Goal: Transaction & Acquisition: Purchase product/service

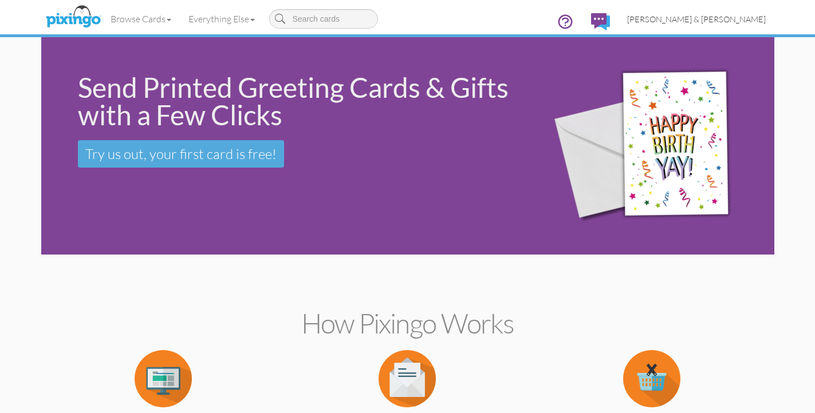
click at [708, 22] on span "[PERSON_NAME] & [PERSON_NAME]" at bounding box center [696, 19] width 139 height 10
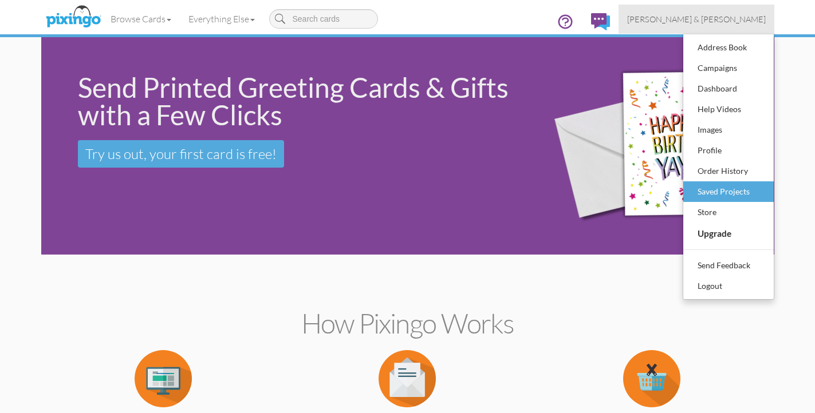
click at [712, 191] on div "Saved Projects" at bounding box center [729, 191] width 68 height 17
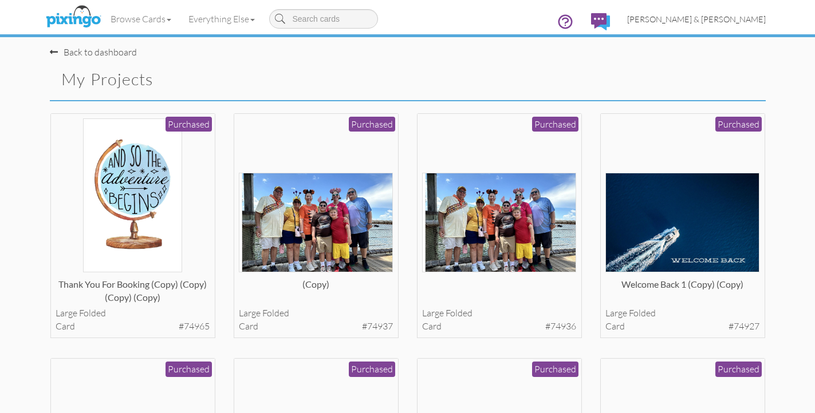
click at [718, 16] on span "[PERSON_NAME] & [PERSON_NAME]" at bounding box center [696, 19] width 139 height 10
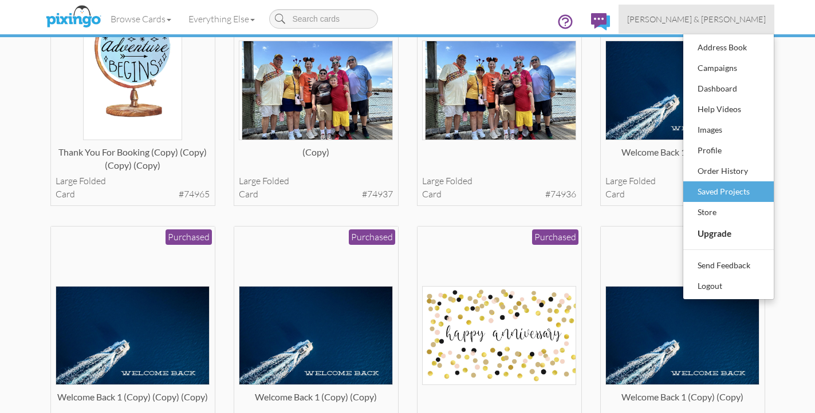
scroll to position [149, 0]
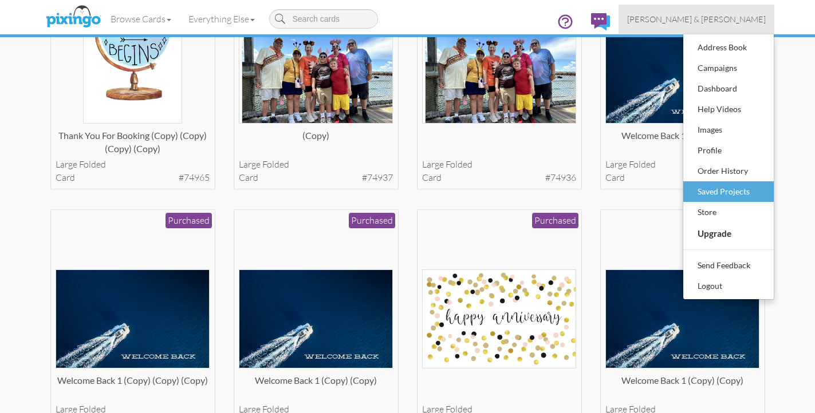
click at [719, 185] on div "Saved Projects" at bounding box center [729, 191] width 68 height 17
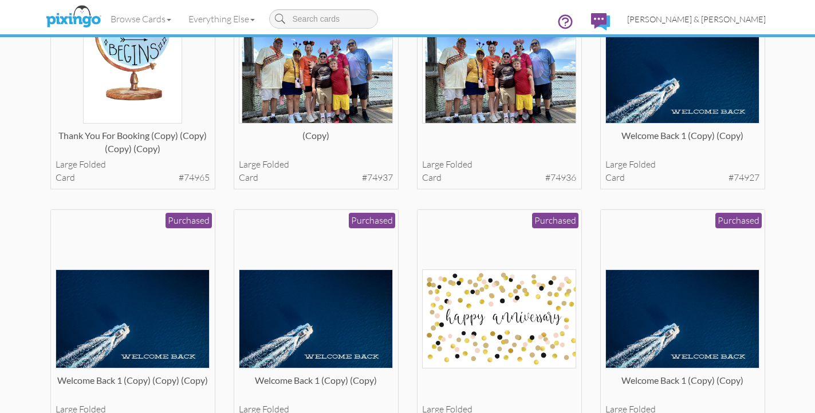
click at [750, 18] on span "[PERSON_NAME] & [PERSON_NAME]" at bounding box center [696, 19] width 139 height 10
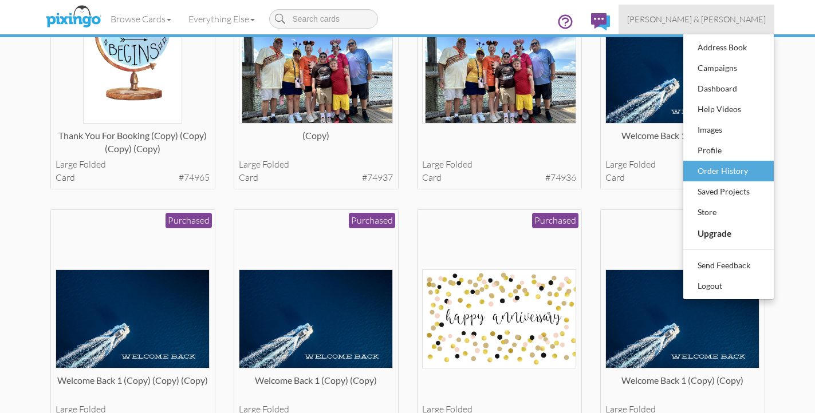
click at [721, 176] on div "Order History" at bounding box center [729, 171] width 68 height 17
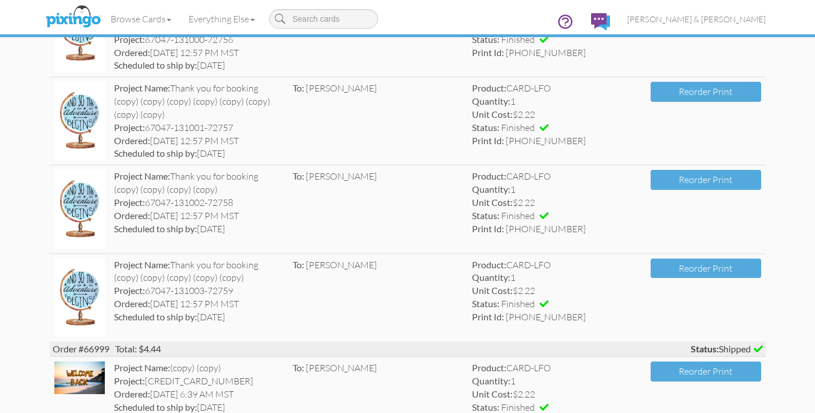
scroll to position [14950, 0]
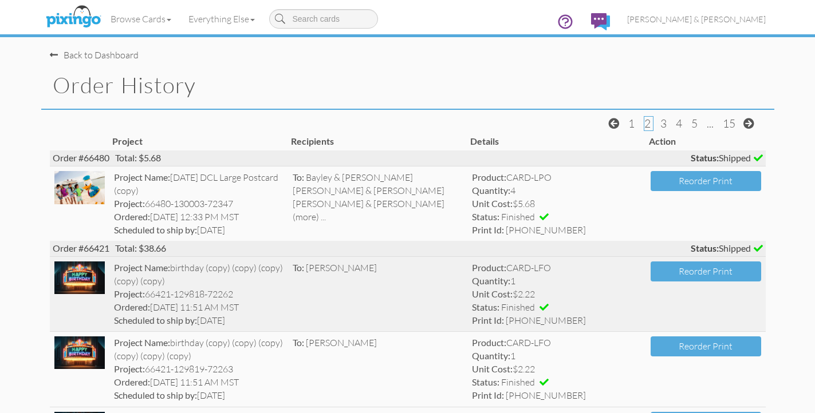
scroll to position [0, 0]
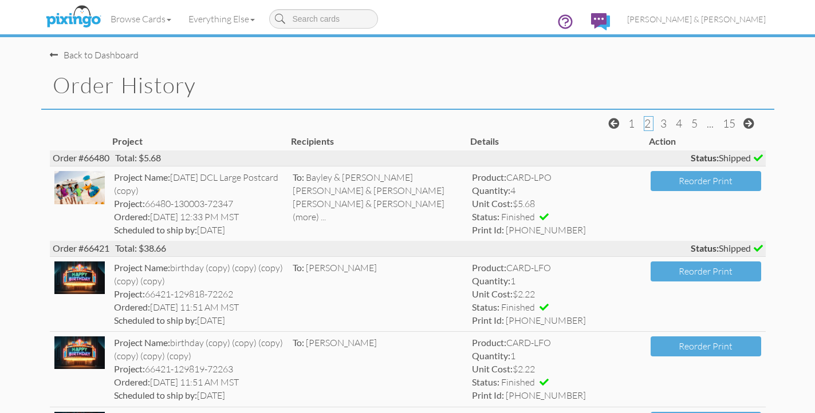
click at [662, 127] on span "3" at bounding box center [663, 124] width 6 height 14
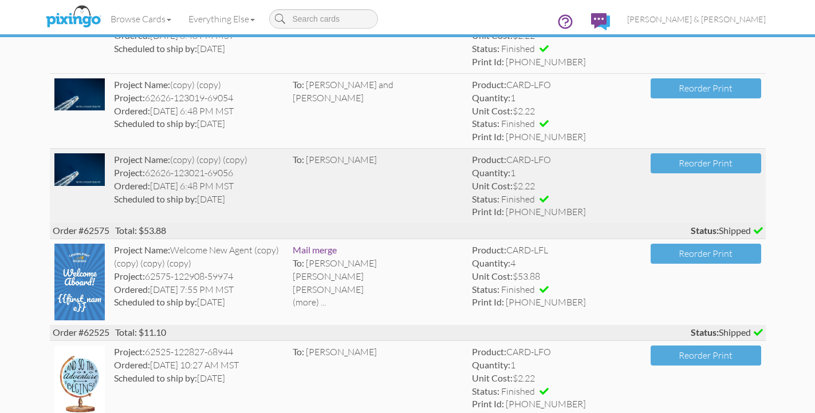
scroll to position [937, 0]
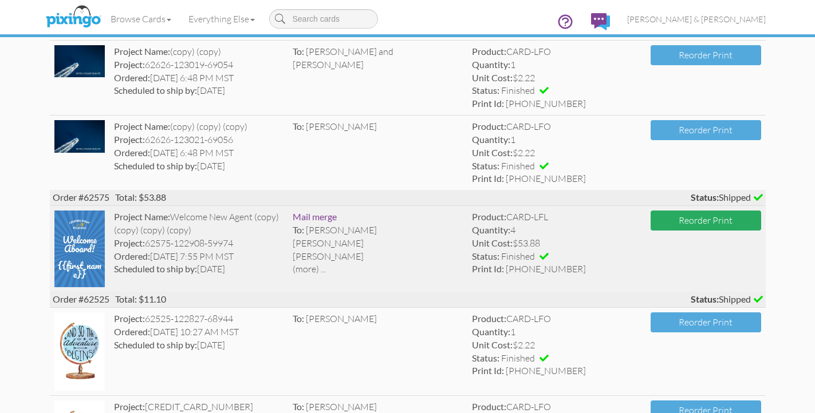
click at [666, 211] on button "Reorder Print" at bounding box center [705, 221] width 110 height 20
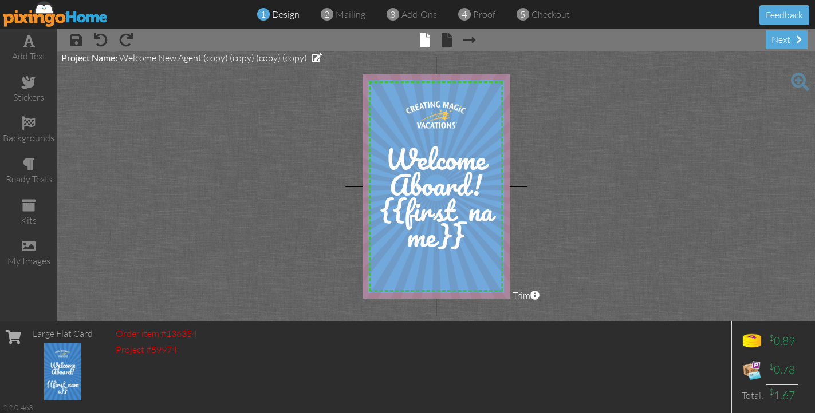
click at [475, 37] on div "× save × undo × redo × front × back × Next page next" at bounding box center [436, 40] width 758 height 23
click at [786, 35] on div "next" at bounding box center [787, 39] width 42 height 19
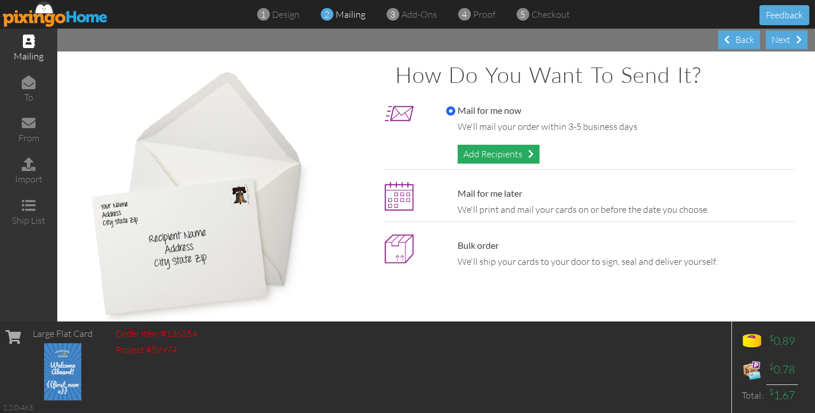
click at [472, 157] on div "Add Recipients" at bounding box center [498, 154] width 82 height 19
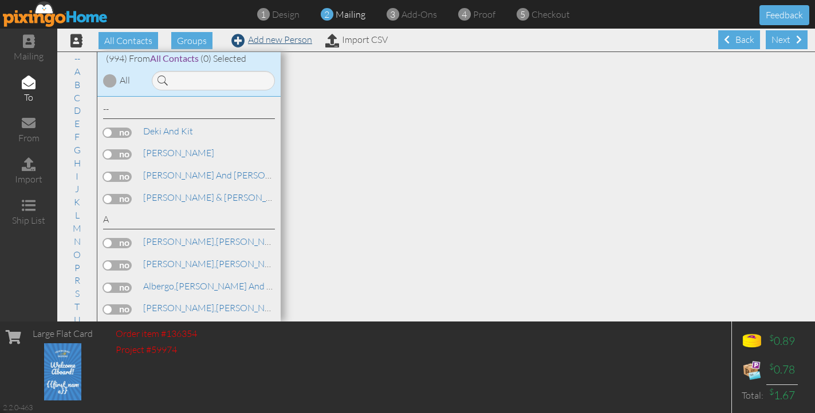
click at [257, 38] on link "Add new Person" at bounding box center [271, 39] width 81 height 11
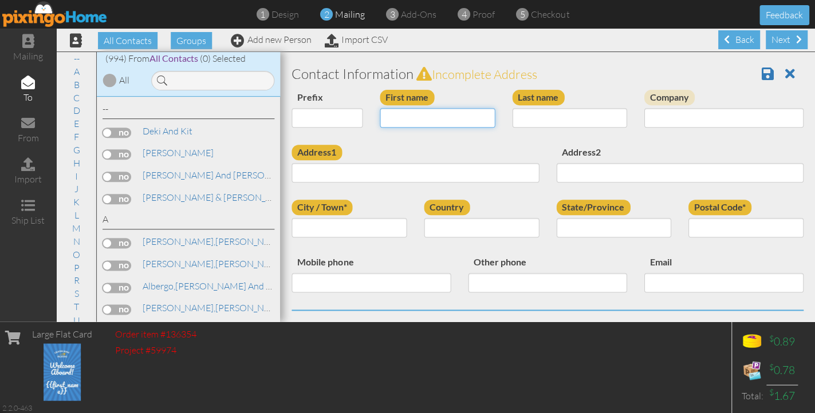
paste input "Becca"
type input "Becca"
paste input "[PERSON_NAME]"
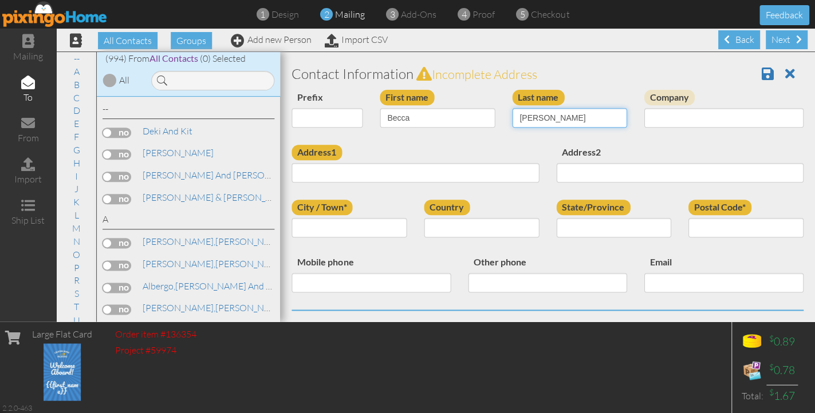
type input "Steedman"
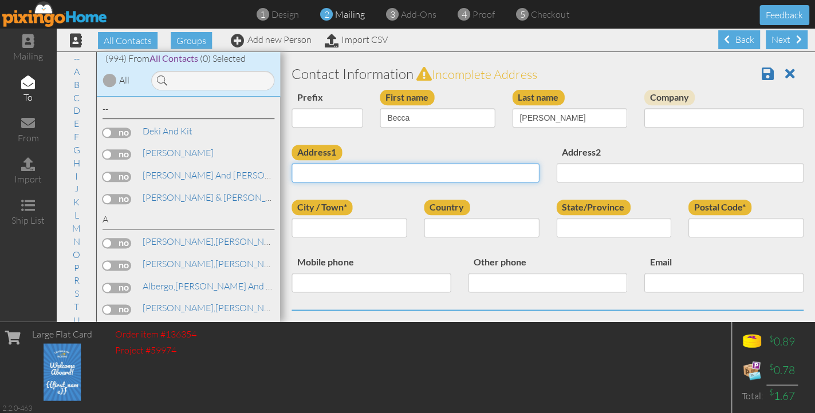
paste input "[STREET_ADDRESS][PERSON_NAME]"
type input "[STREET_ADDRESS][PERSON_NAME]"
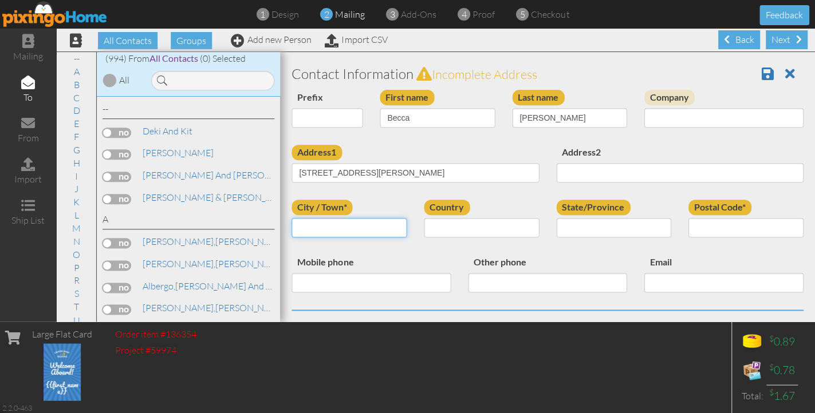
paste input "[GEOGRAPHIC_DATA]"
type input "[GEOGRAPHIC_DATA]"
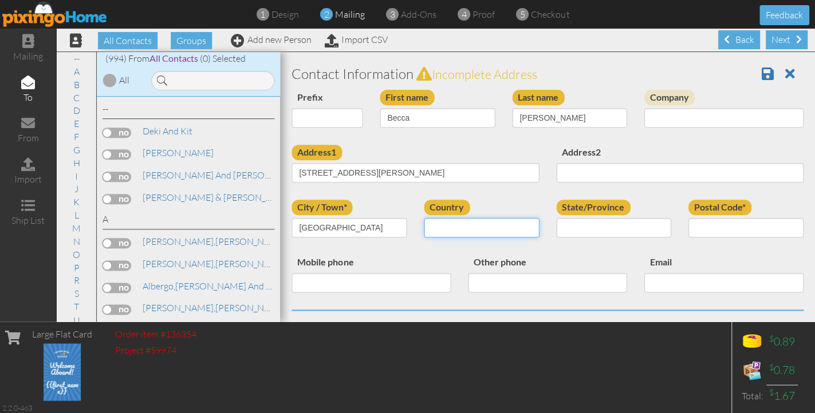
select select "object:10909"
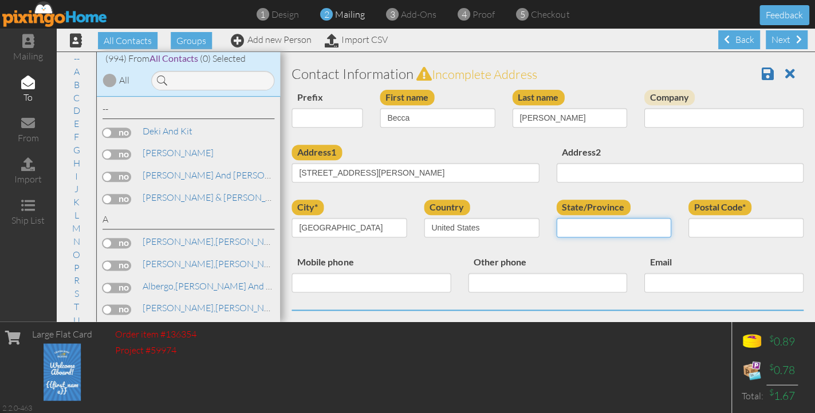
select select "object:11181"
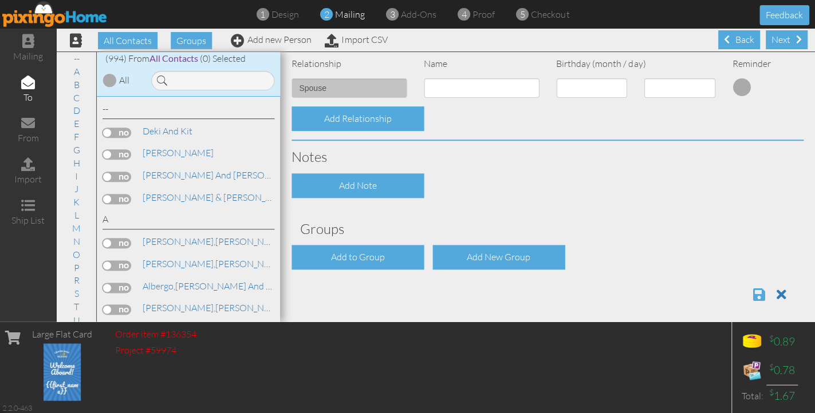
click at [761, 288] on span at bounding box center [759, 295] width 12 height 14
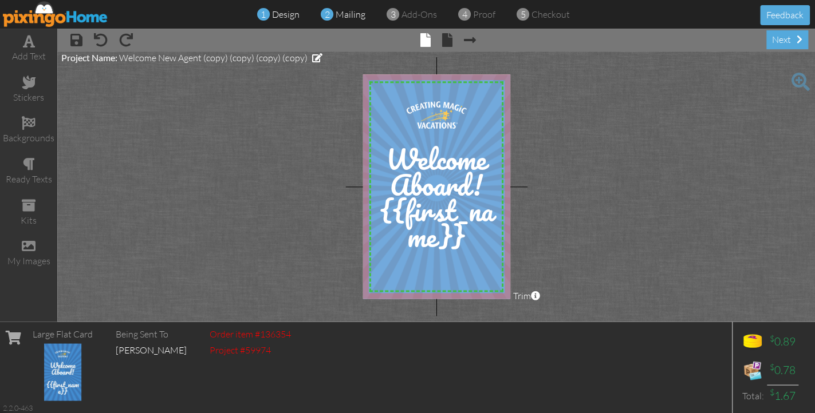
click at [337, 14] on span "mailing" at bounding box center [351, 14] width 30 height 11
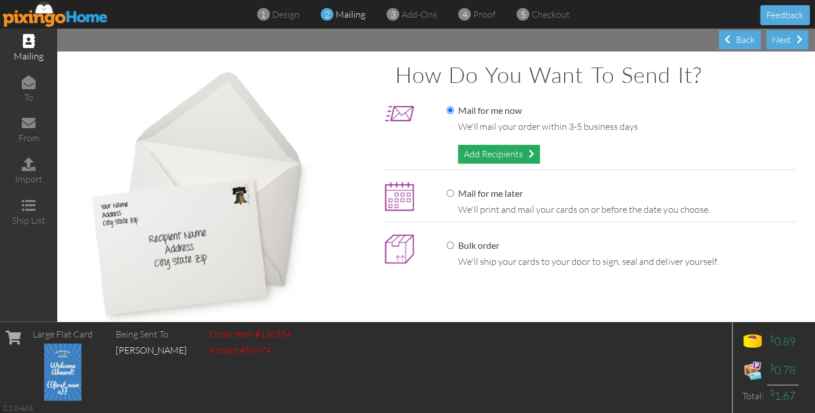
click at [502, 156] on div "Add Recipients" at bounding box center [498, 154] width 82 height 19
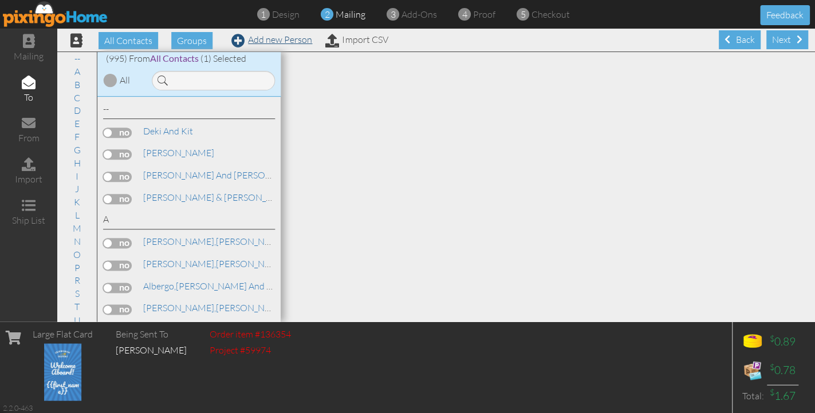
click at [267, 43] on link "Add new Person" at bounding box center [271, 39] width 81 height 11
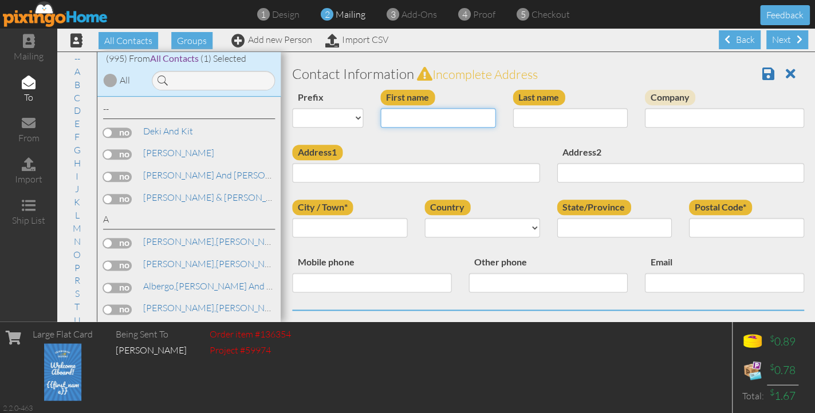
paste input "[PERSON_NAME]"
type input "[PERSON_NAME]"
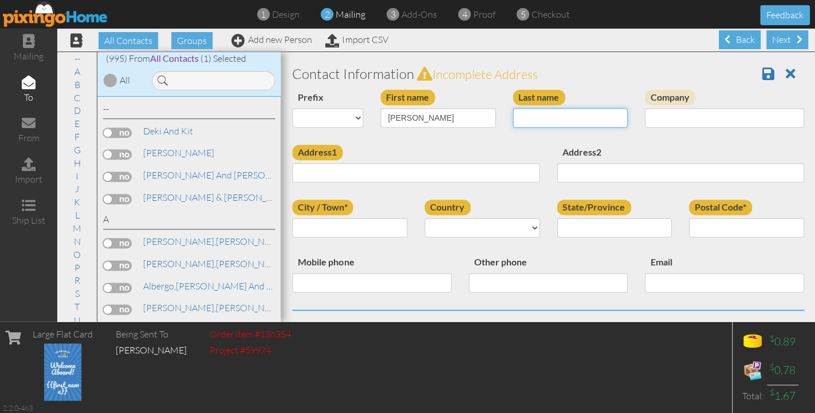
paste input "Worrell"
type input "Worrell"
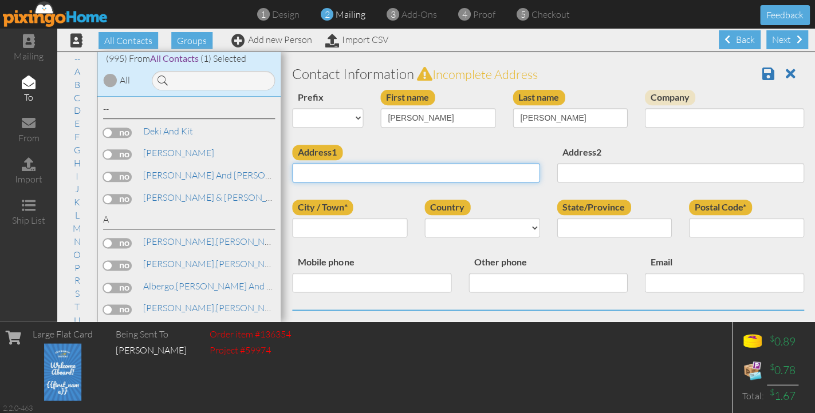
paste input "[STREET_ADDRESS]"
type input "[STREET_ADDRESS]"
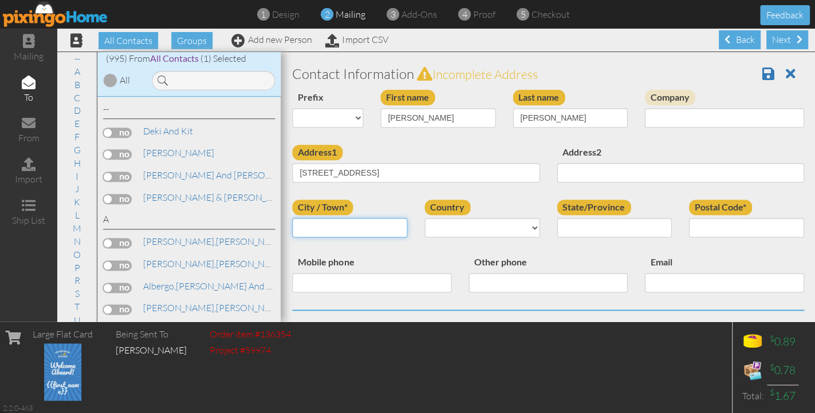
paste input "Apex"
type input "Apex"
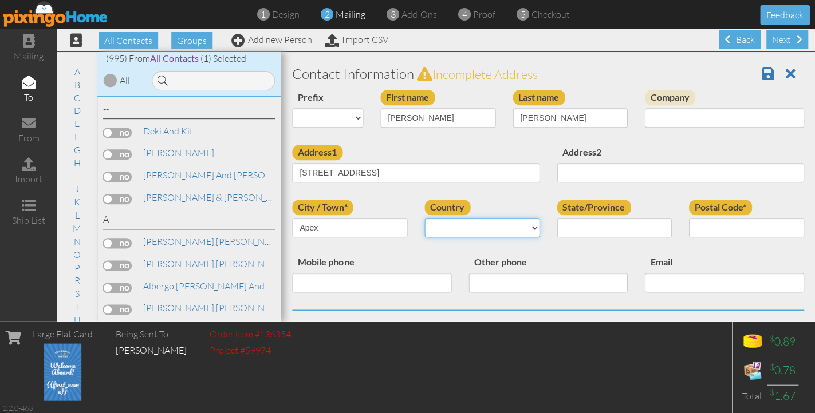
select select "object:3387"
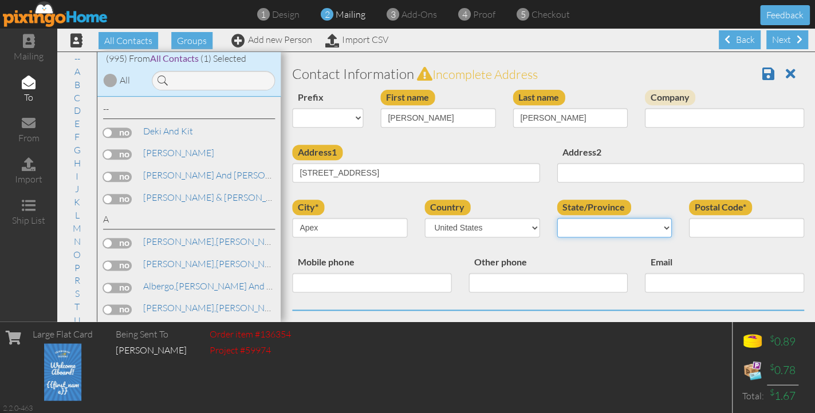
select select "object:3672"
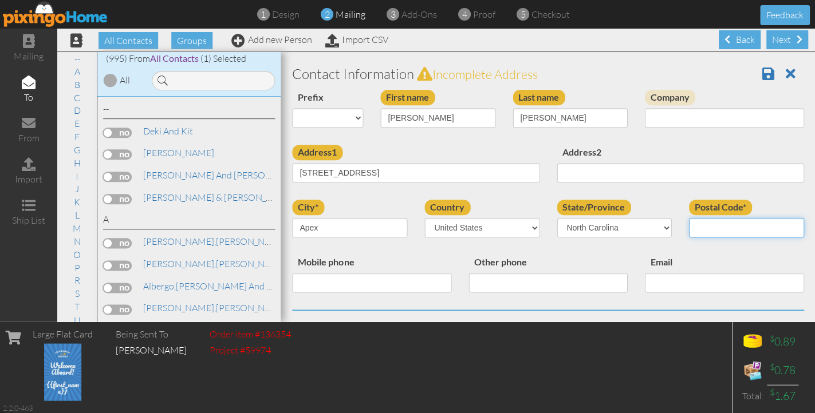
paste input "27539"
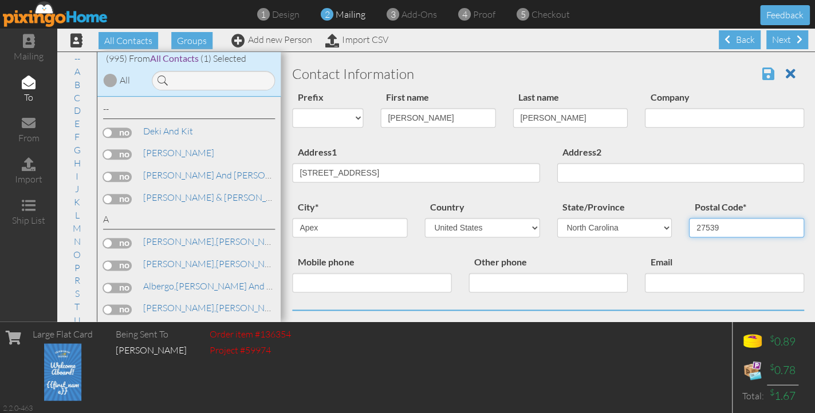
type input "27539"
click at [771, 70] on span at bounding box center [768, 74] width 12 height 14
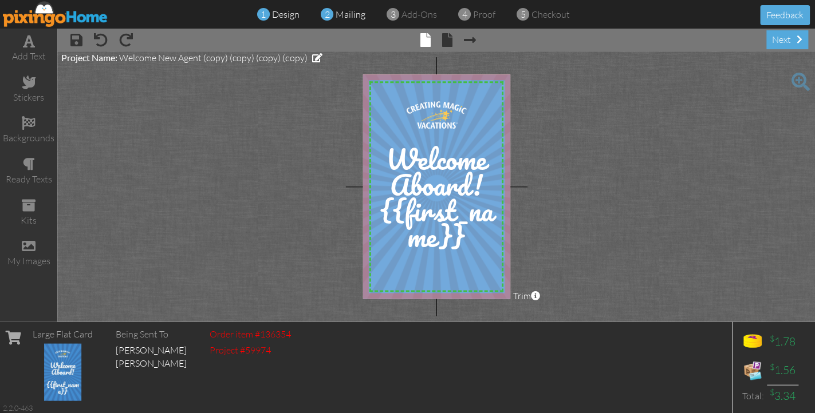
click at [350, 13] on span "mailing" at bounding box center [351, 14] width 30 height 11
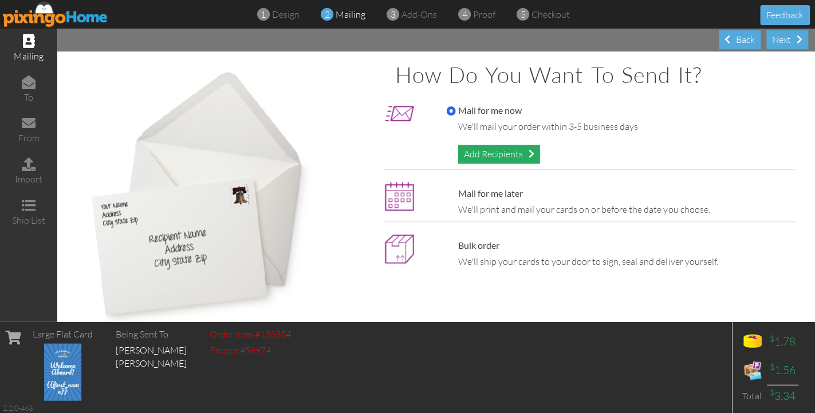
click at [491, 152] on div "Add Recipients" at bounding box center [498, 154] width 82 height 19
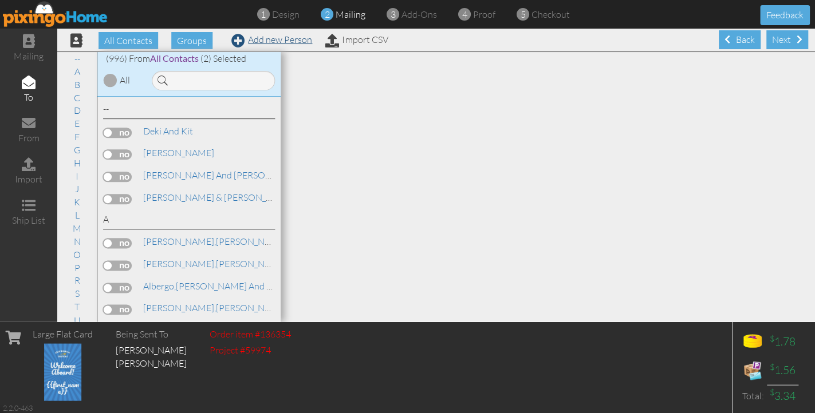
click at [248, 41] on link "Add new Person" at bounding box center [271, 39] width 81 height 11
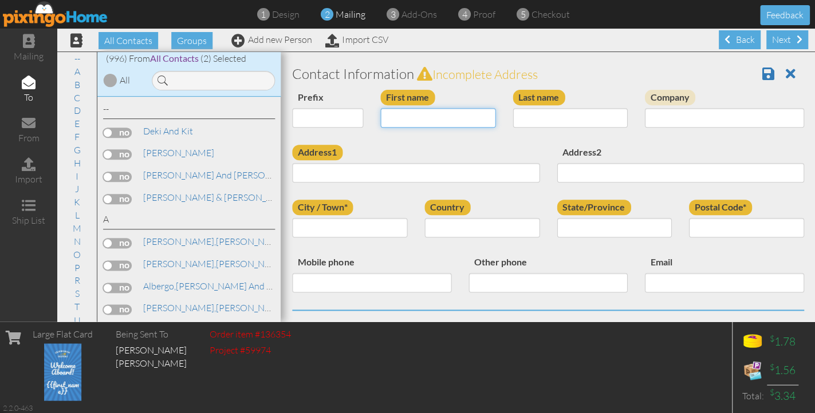
paste input "[PERSON_NAME]"
type input "[PERSON_NAME]"
click at [565, 105] on div "Last name" at bounding box center [570, 113] width 132 height 46
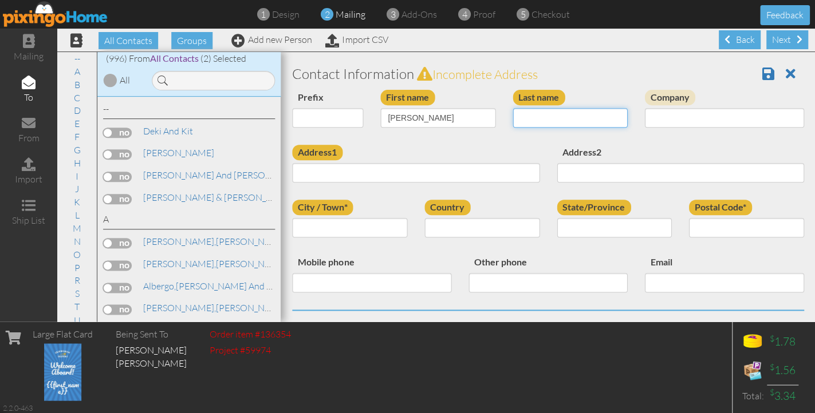
paste input "Curnutte"
type input "Curnutte"
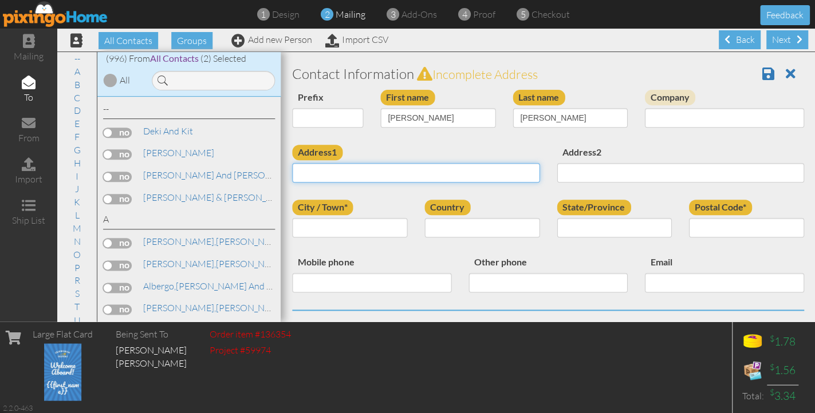
paste input "5675 Stevens Dr"
type input "5675 Stevens Dr"
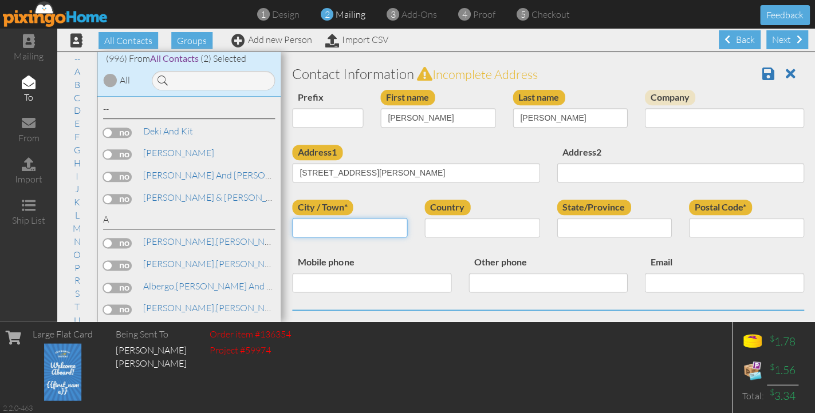
paste input "Orient"
type input "Orient"
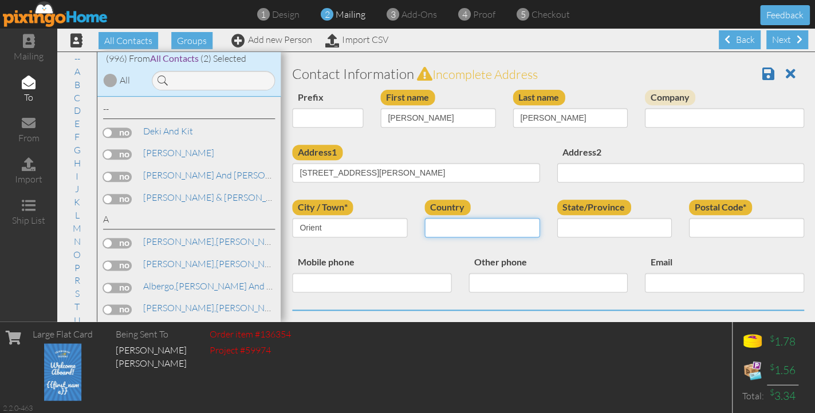
select select "object:3392"
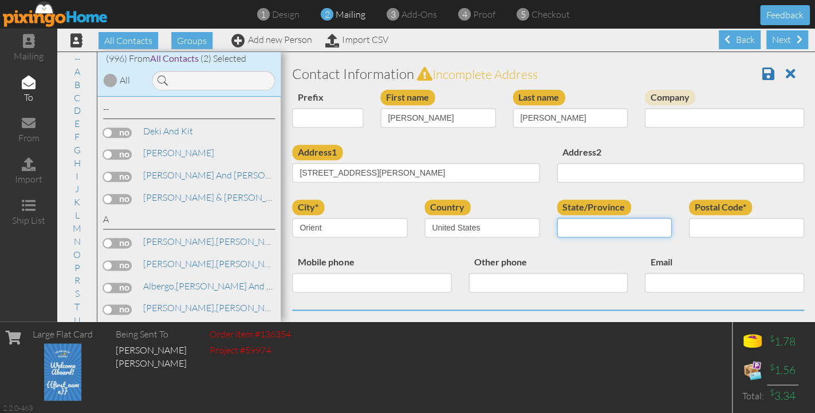
select select "object:3680"
click at [709, 240] on div "Postal Code*" at bounding box center [746, 223] width 132 height 46
paste input "43146"
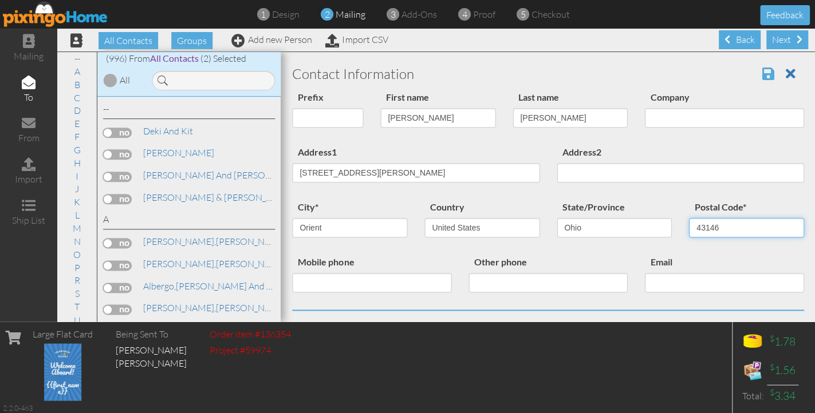
type input "43146"
click at [764, 70] on span at bounding box center [768, 74] width 12 height 14
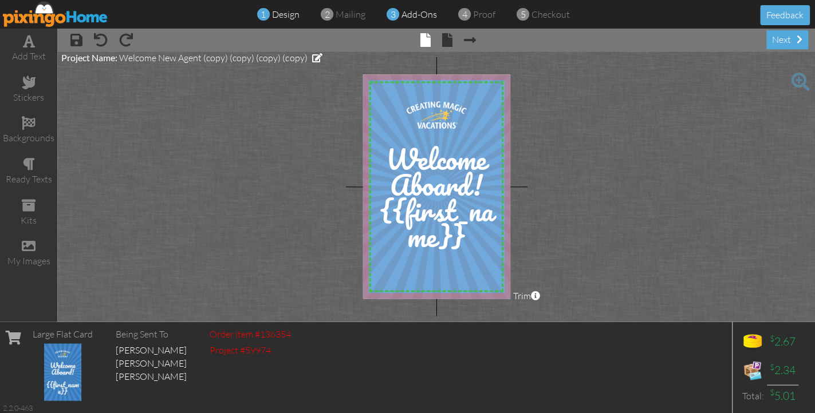
click at [410, 14] on span "add-ons" at bounding box center [419, 14] width 36 height 11
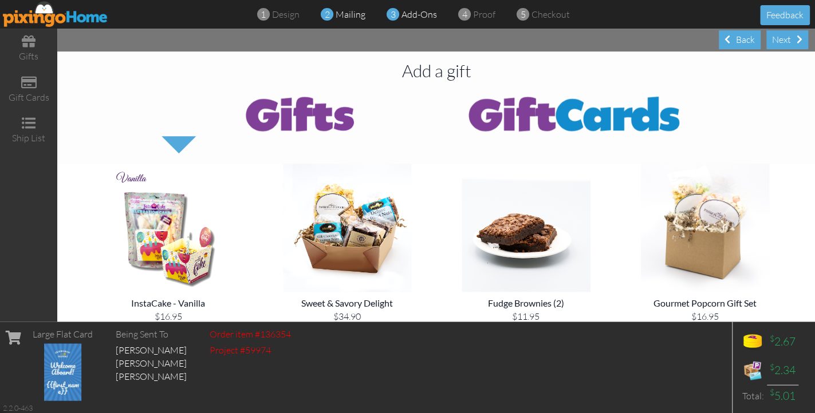
click at [349, 11] on span "mailing" at bounding box center [351, 14] width 30 height 11
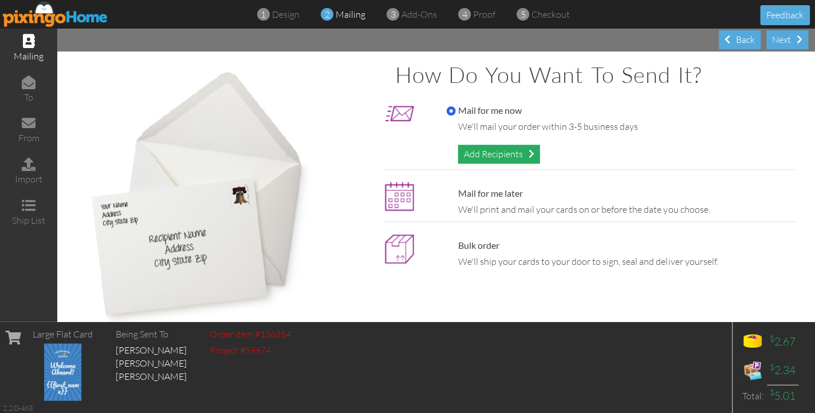
click at [486, 153] on div "Add Recipients" at bounding box center [498, 154] width 82 height 19
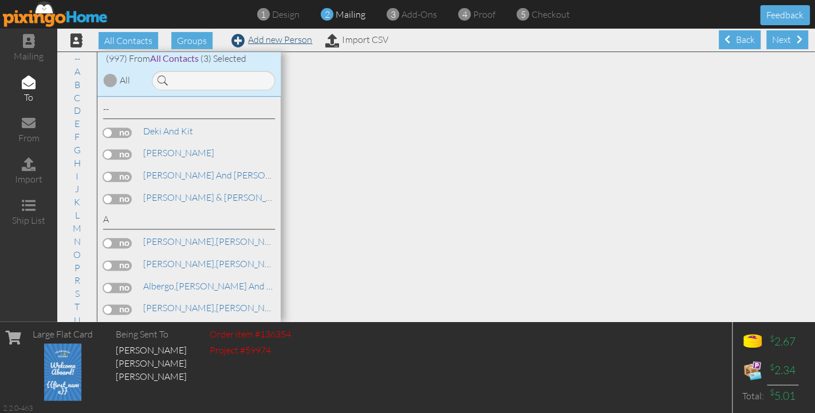
click at [279, 38] on link "Add new Person" at bounding box center [271, 39] width 81 height 11
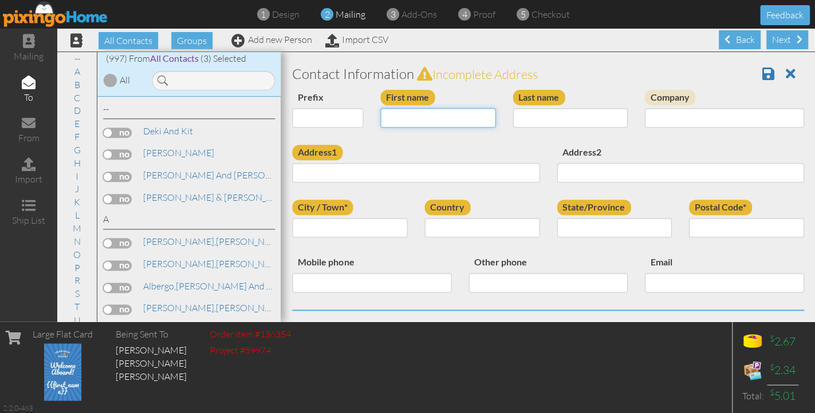
paste input "Reagan"
type input "Reagan"
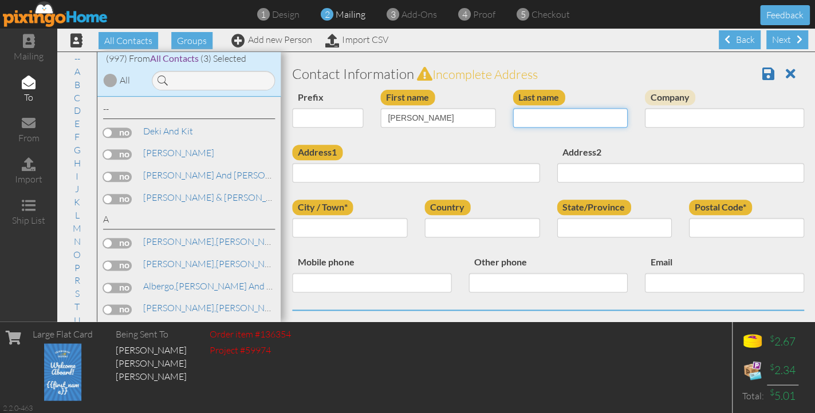
paste input "Novak"
type input "Novak"
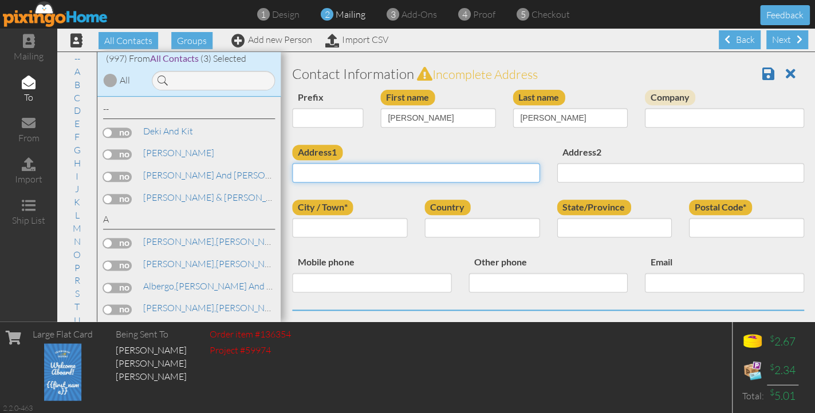
paste input "13750 W Colonial Dr STE 350 #145"
drag, startPoint x: 407, startPoint y: 170, endPoint x: 437, endPoint y: 170, distance: 29.8
click at [437, 170] on input "13750 W Colonial Dr STE 350 #145" at bounding box center [415, 172] width 247 height 19
type input "13750 W Colonial Dr STE 350 #145"
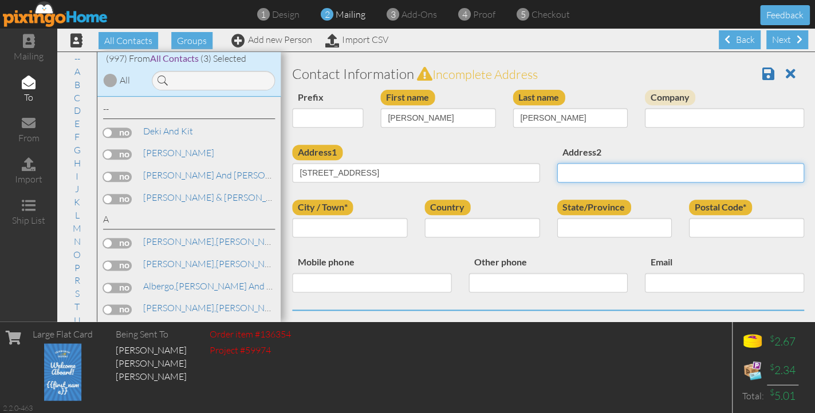
paste input "#145"
type input "#145"
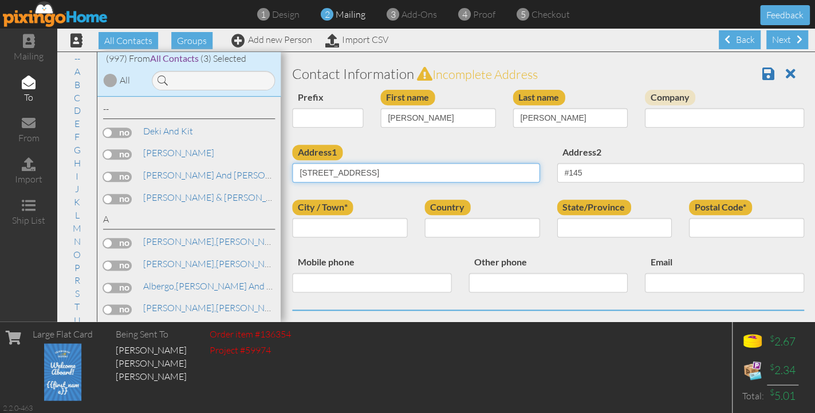
click at [464, 166] on input "13750 W Colonial Dr STE 350 #145" at bounding box center [415, 172] width 247 height 19
click at [463, 166] on input "13750 W Colonial Dr STE 350 #145" at bounding box center [415, 172] width 247 height 19
click at [447, 166] on input "13750 W Colonial Dr STE 350 #145" at bounding box center [415, 172] width 247 height 19
click at [421, 173] on input "13750 W Colonial Dr STE 350 #145" at bounding box center [415, 172] width 247 height 19
drag, startPoint x: 407, startPoint y: 171, endPoint x: 442, endPoint y: 172, distance: 35.5
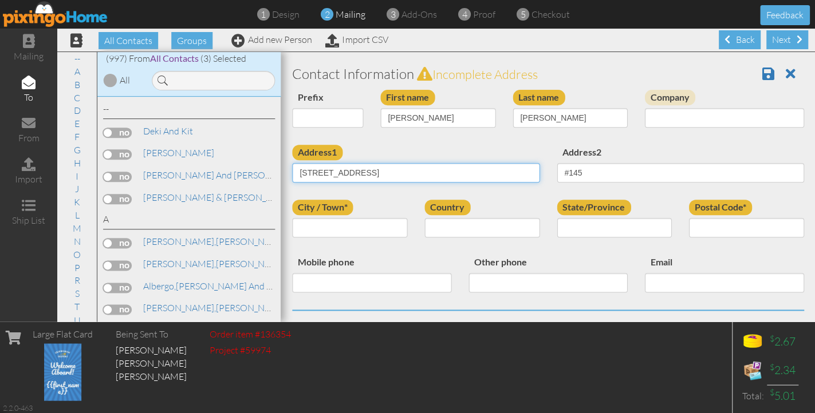
click at [442, 172] on input "13750 W Colonial Dr STE 350 #145" at bounding box center [415, 172] width 247 height 19
type input "13750 W Colonial Dr STE 350"
click at [365, 236] on div "City / Town*" at bounding box center [349, 223] width 132 height 46
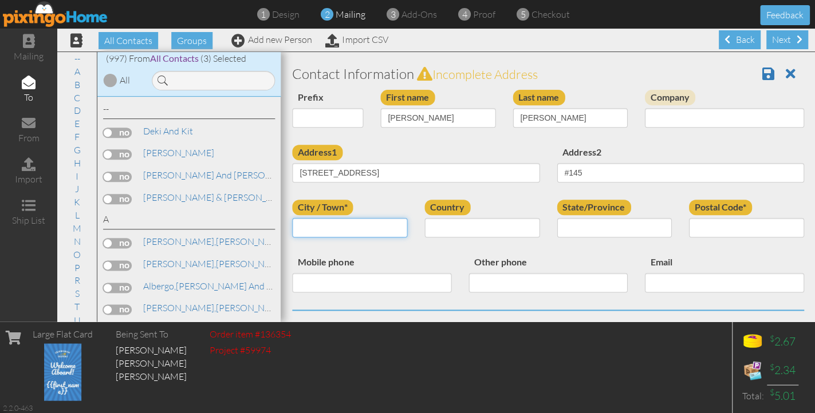
paste input "Winter Garden"
type input "Winter Garden"
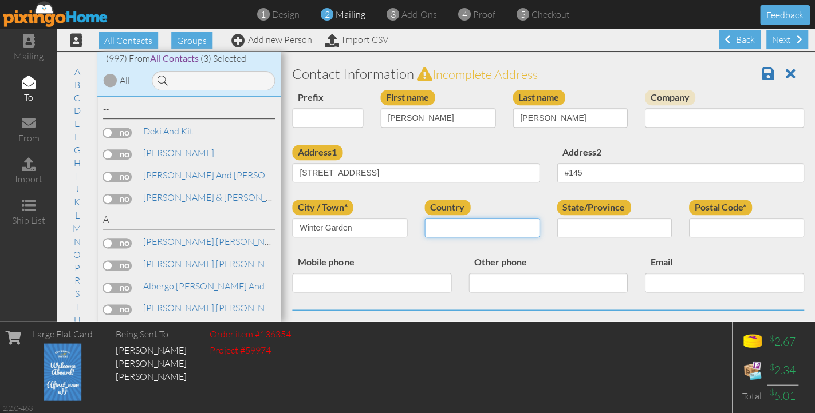
select select "object:3499"
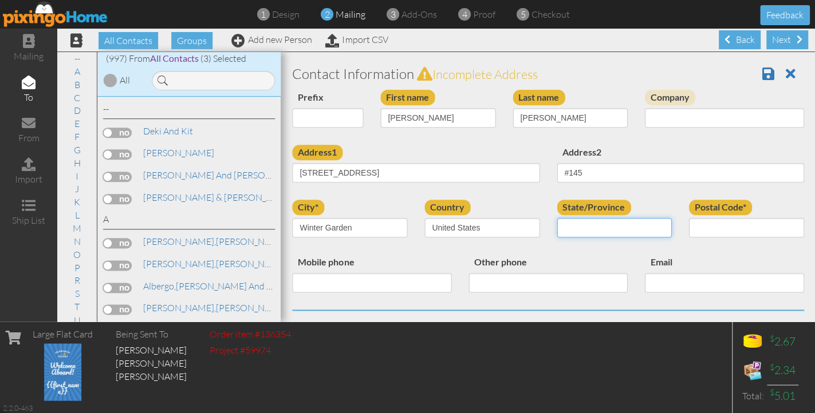
select select "object:3758"
paste input "34787"
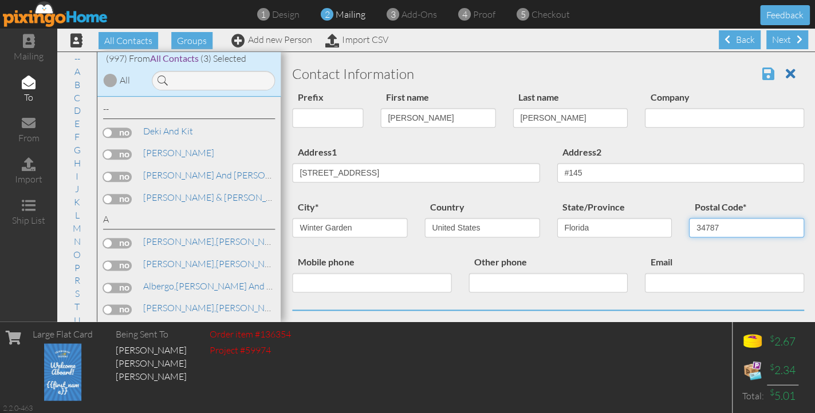
type input "34787"
click at [768, 74] on span at bounding box center [768, 74] width 12 height 14
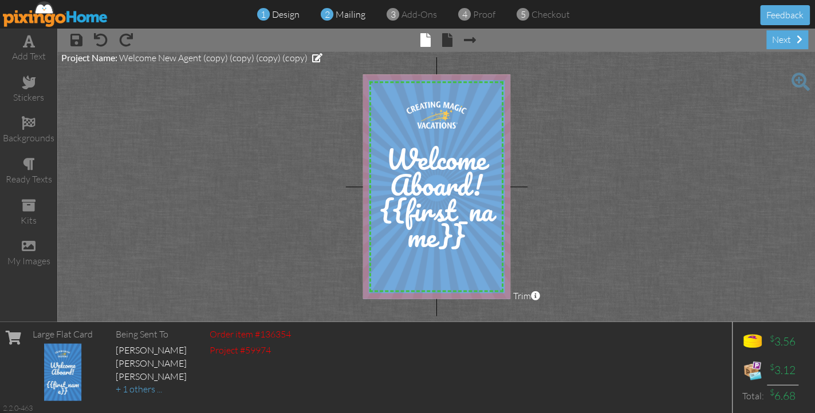
click at [333, 15] on div "2 mailing" at bounding box center [346, 14] width 38 height 13
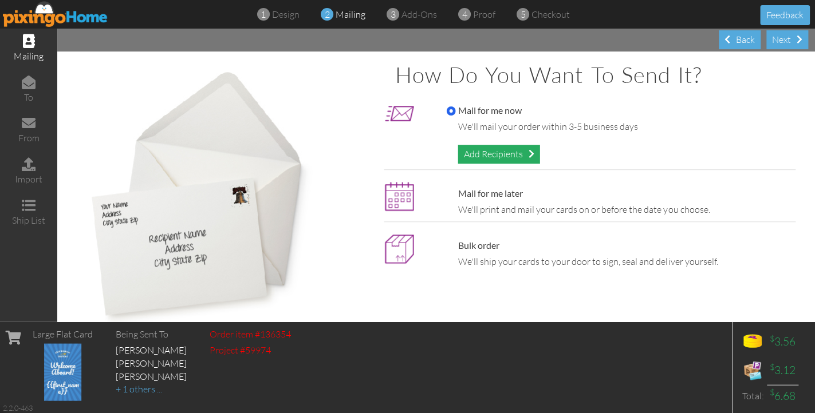
click at [515, 155] on div "Add Recipients" at bounding box center [498, 154] width 82 height 19
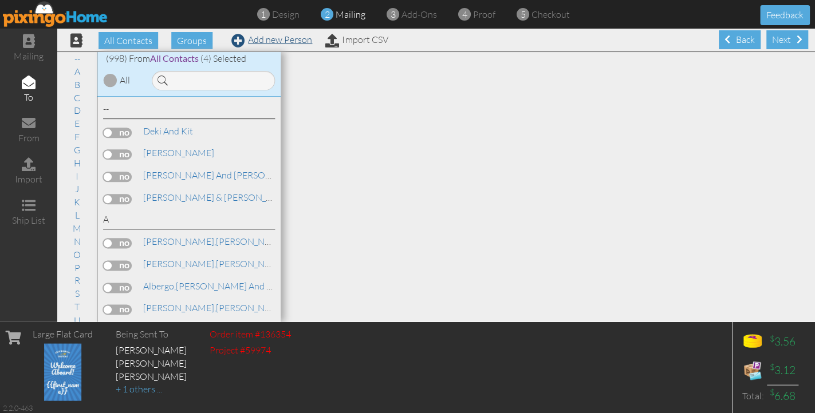
click at [273, 37] on link "Add new Person" at bounding box center [271, 39] width 81 height 11
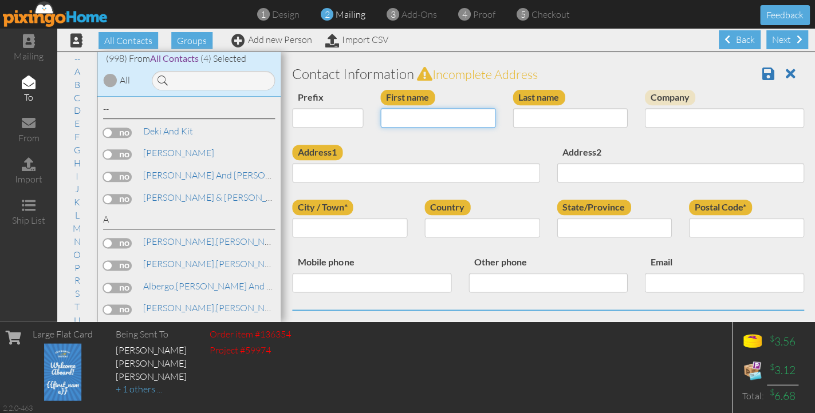
paste input "[PERSON_NAME]"
type input "[PERSON_NAME]"
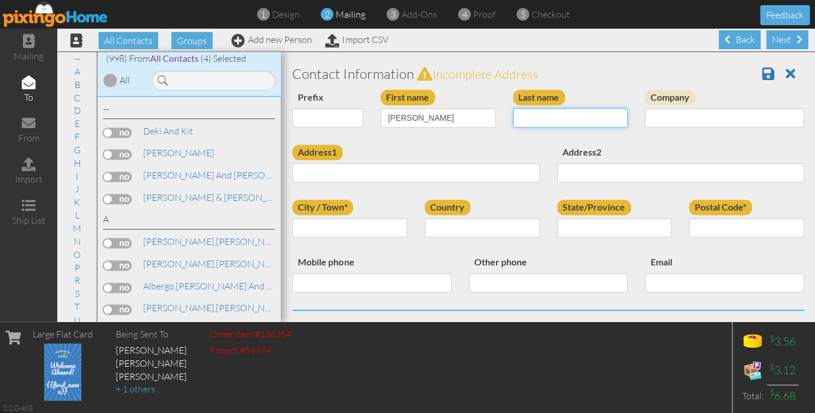
paste input "Wallach"
type input "Wallach"
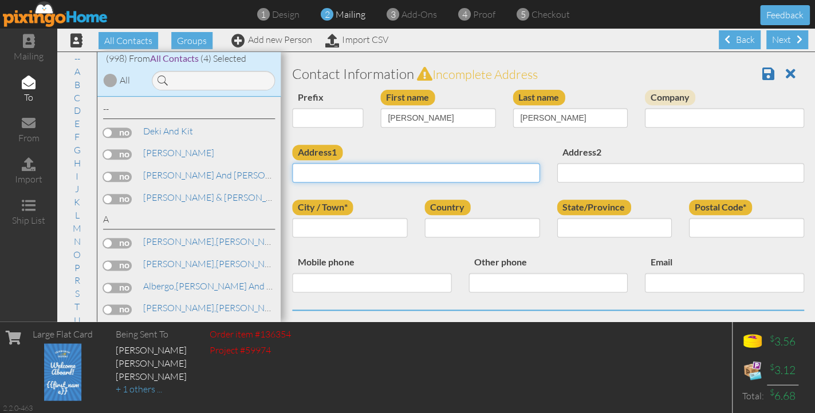
paste input "2916 Ballater Ct"
type input "2916 Ballater Ct"
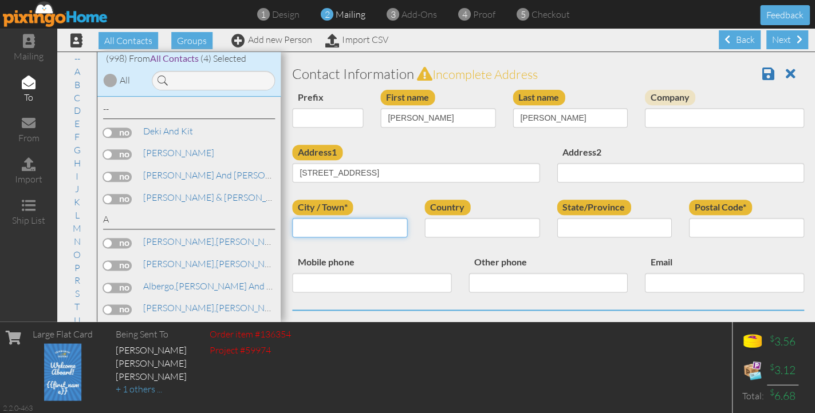
paste input "The Colony"
type input "The Colony"
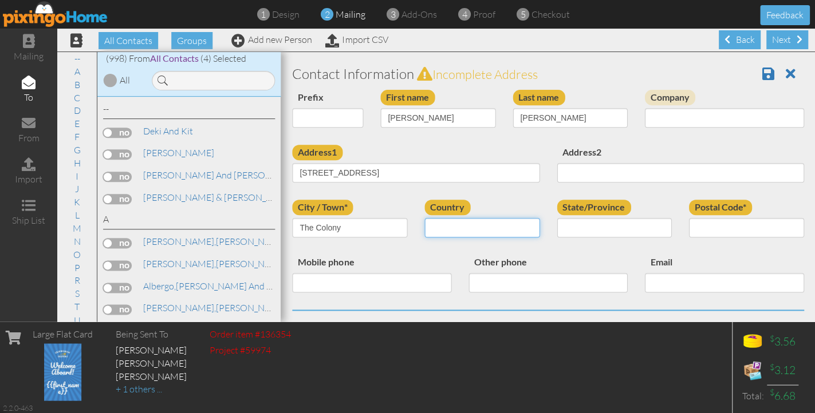
select select "object:3401"
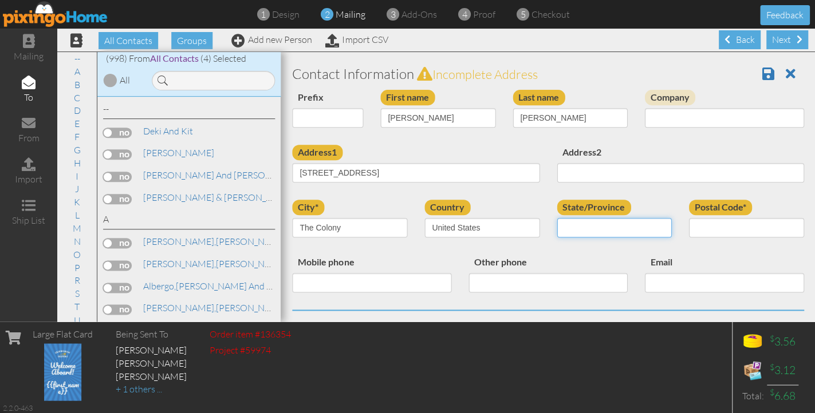
select select "object:3699"
click at [771, 73] on span at bounding box center [768, 74] width 12 height 14
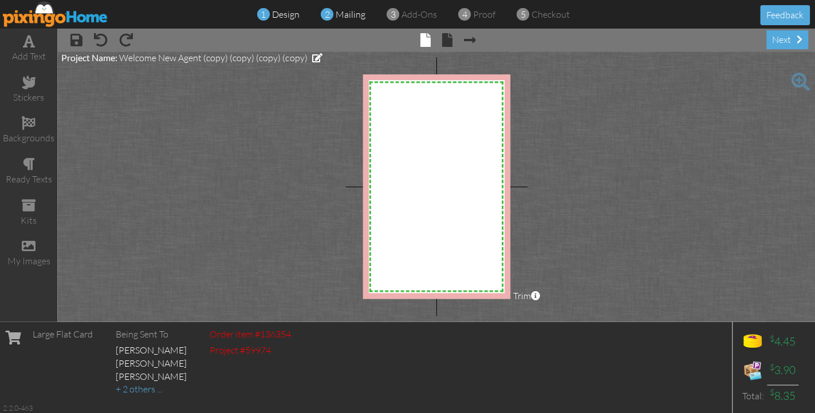
click at [334, 17] on div "2 mailing" at bounding box center [346, 14] width 38 height 13
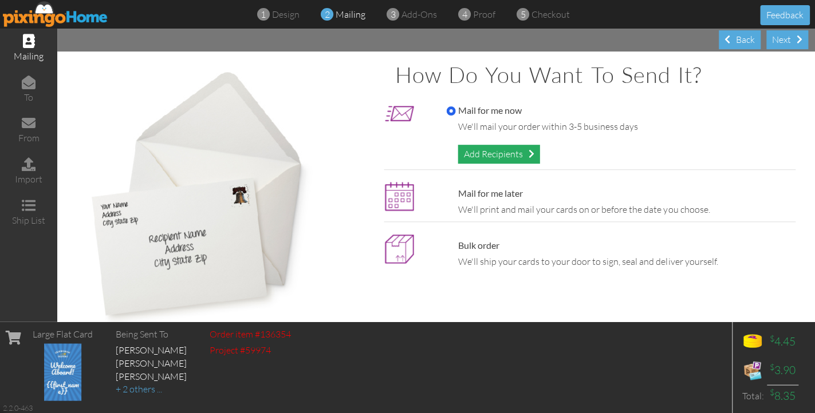
click at [504, 156] on div "Add Recipients" at bounding box center [498, 154] width 82 height 19
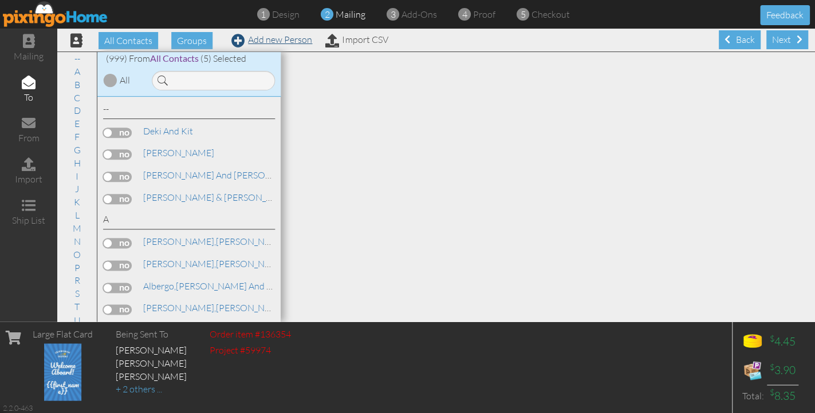
click at [277, 41] on link "Add new Person" at bounding box center [271, 39] width 81 height 11
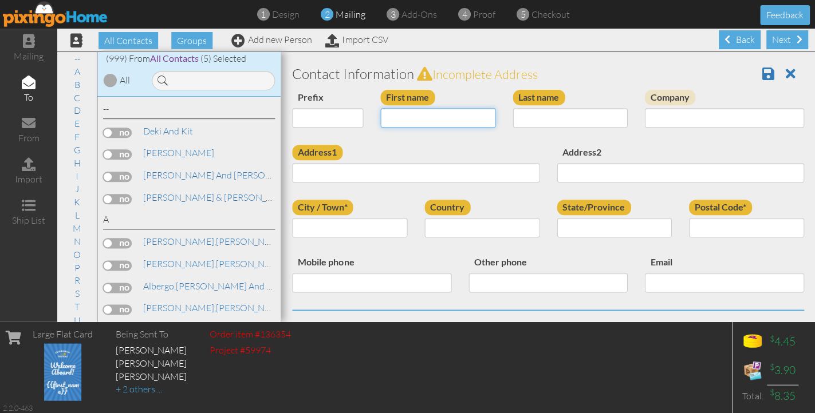
paste input "[PERSON_NAME]"
type input "[PERSON_NAME]"
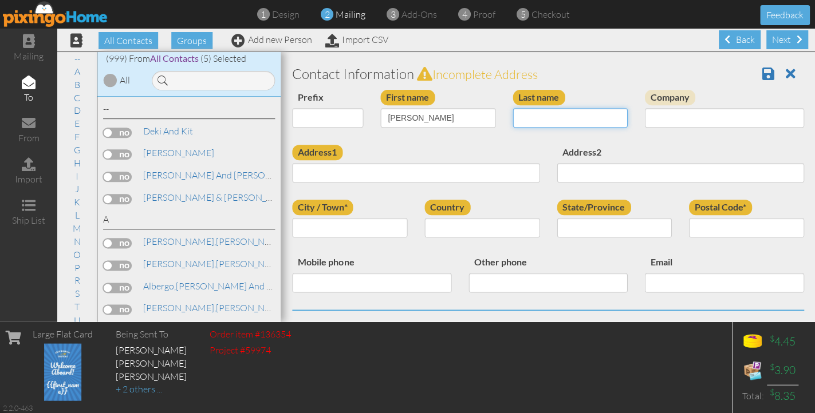
paste input "[PERSON_NAME]"
type input "Botsko"
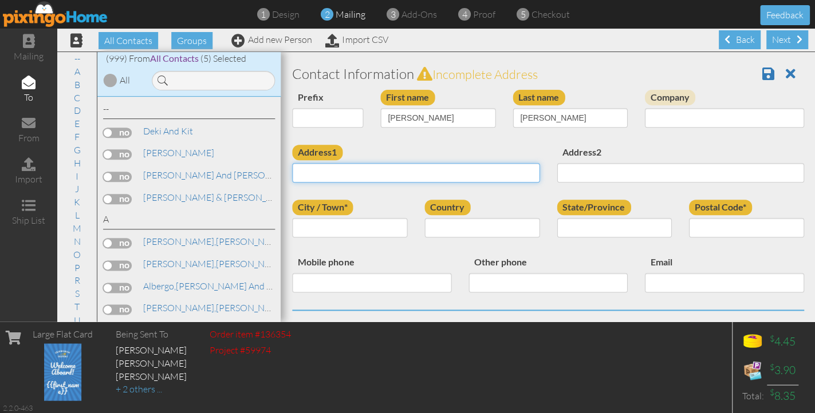
paste input "827 Longhunter Court"
type input "827 Longhunter Court"
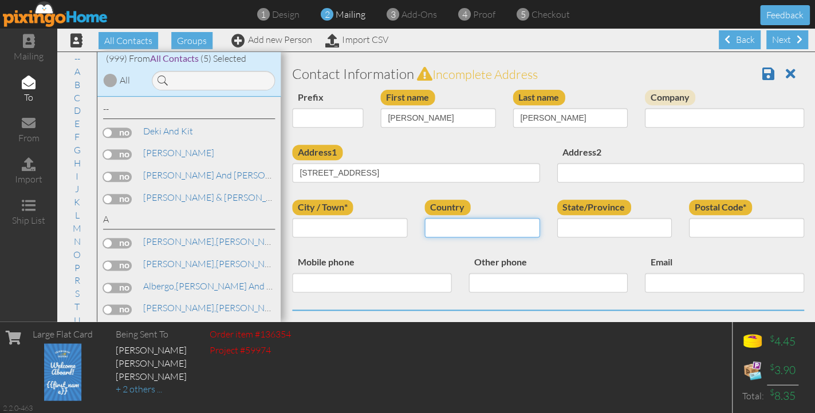
select select "object:3405"
click at [646, 0] on div "1 design 2 mailing 3 add-ons 4 proof 5 checkout Feedback" at bounding box center [407, 14] width 815 height 29
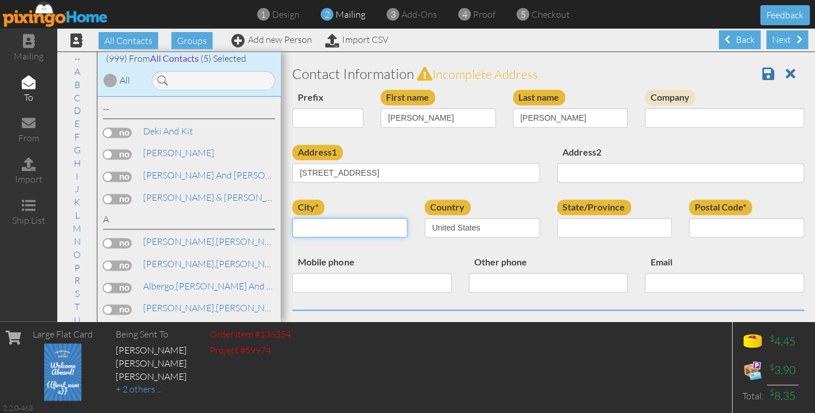
paste input "Nashville"
type input "Nashville"
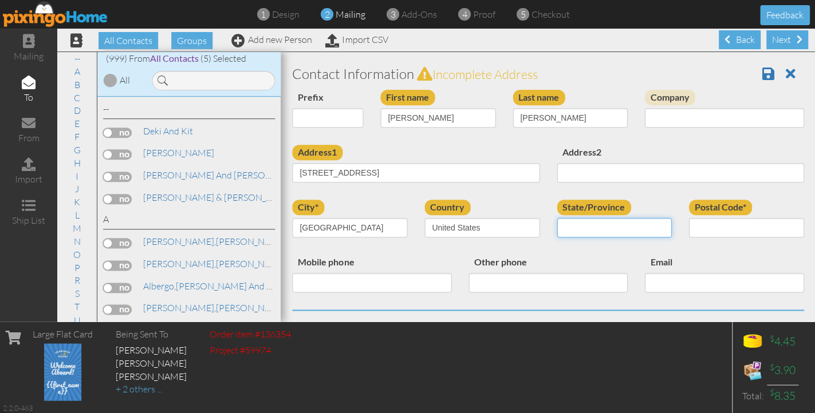
select select "object:3702"
click at [550, 0] on div "1 design 2 mailing 3 add-ons 4 proof 5 checkout Feedback" at bounding box center [407, 14] width 815 height 29
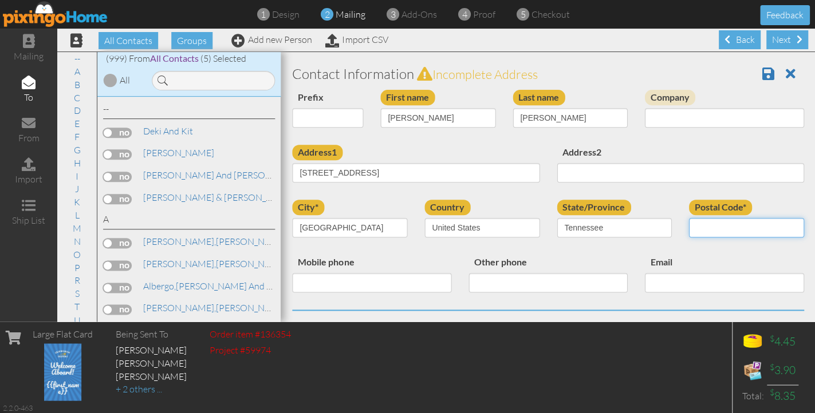
paste input "37217"
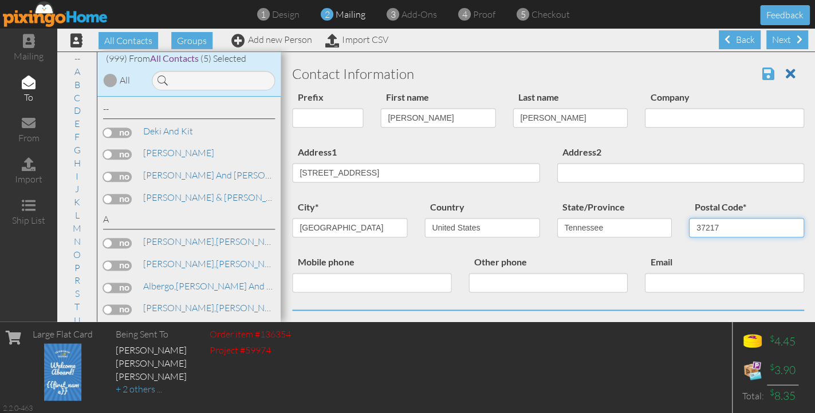
type input "37217"
click at [765, 76] on span at bounding box center [768, 74] width 12 height 14
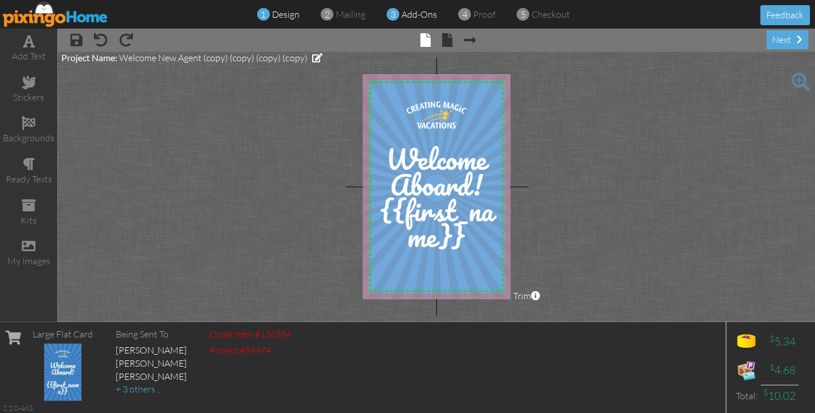
click at [413, 16] on span "add-ons" at bounding box center [419, 14] width 36 height 11
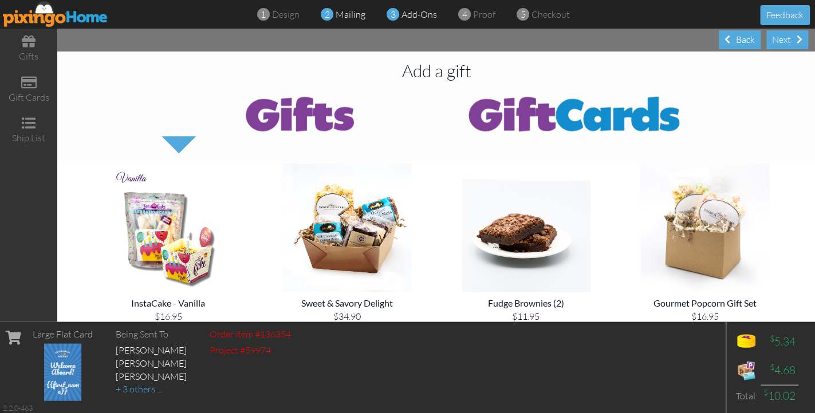
click at [341, 14] on span "mailing" at bounding box center [351, 14] width 30 height 11
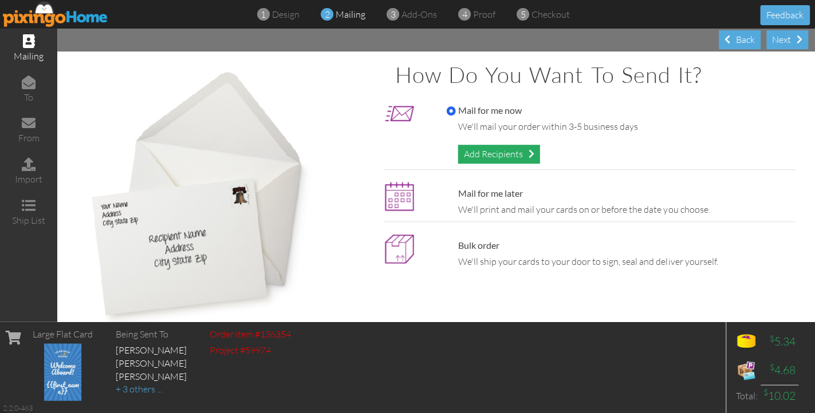
click at [500, 157] on div "Add Recipients" at bounding box center [498, 154] width 82 height 19
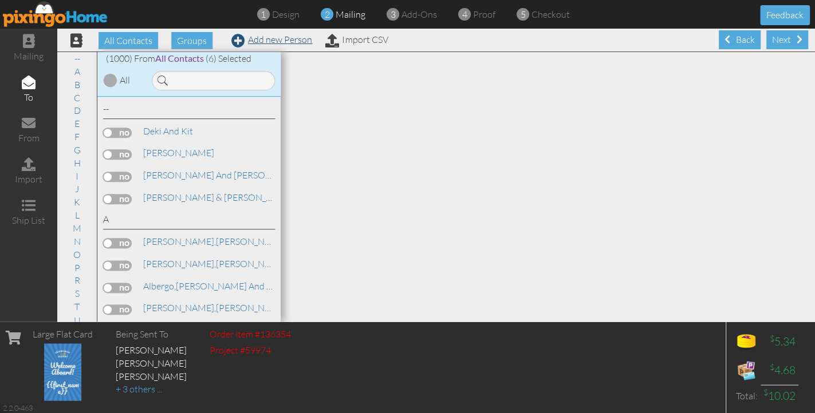
click at [277, 39] on link "Add new Person" at bounding box center [271, 39] width 81 height 11
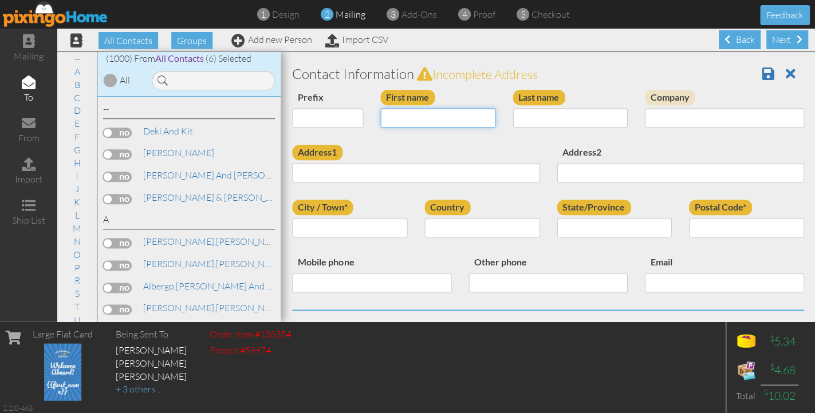
paste input "Lily"
type input "Lily"
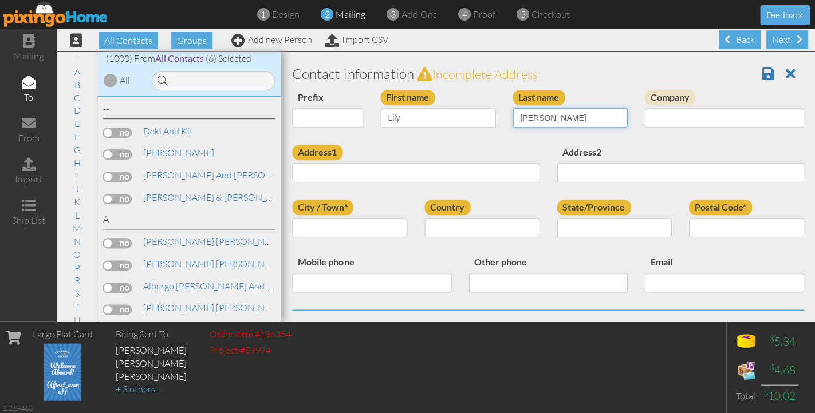
type input "[PERSON_NAME]"
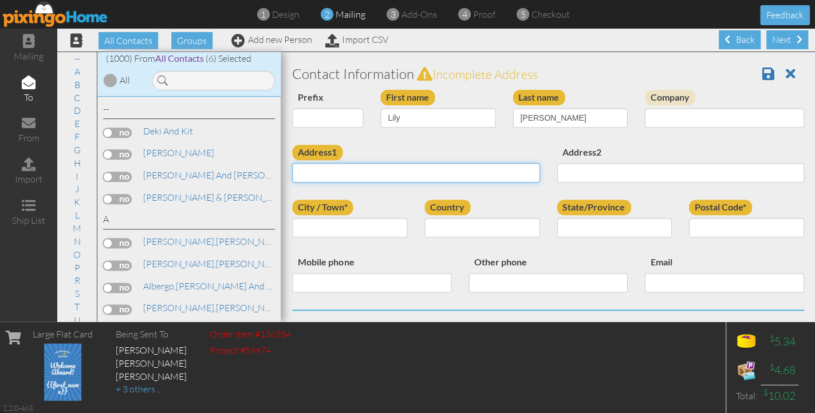
paste input "11155 Lost Creek Terr"
type input "11155 Lost Creek Terr"
click at [580, 105] on div "Last name [PERSON_NAME]" at bounding box center [570, 113] width 132 height 46
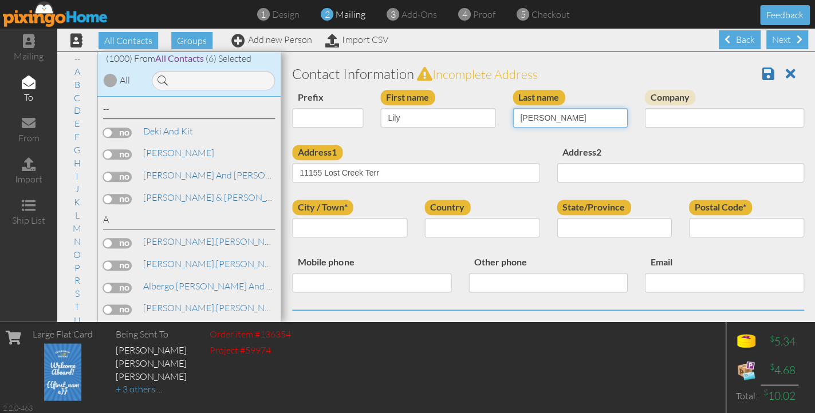
click at [577, 115] on input "[PERSON_NAME]" at bounding box center [569, 117] width 115 height 19
type input "[PERSON_NAME]"
paste input "Bradenton"
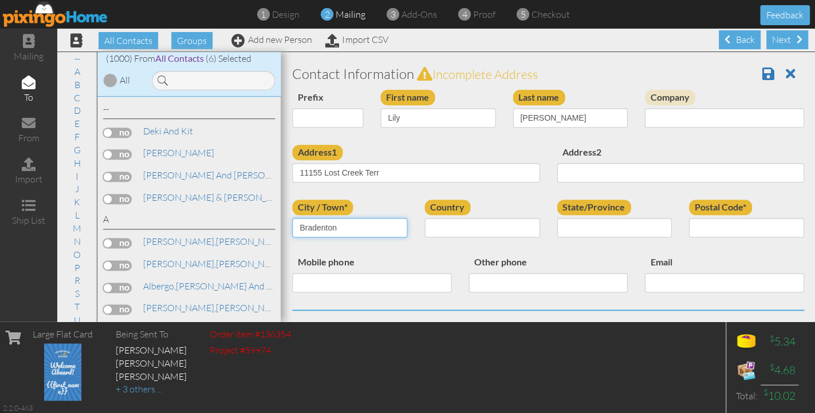
type input "Bradenton"
select select "object:3510"
click at [711, 216] on div "Postal Code*" at bounding box center [746, 223] width 132 height 46
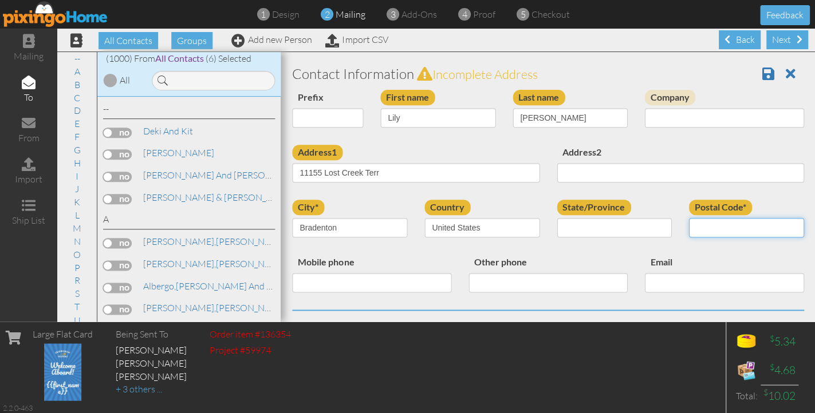
paste input "34211"
type input "34211"
select select "object:3769"
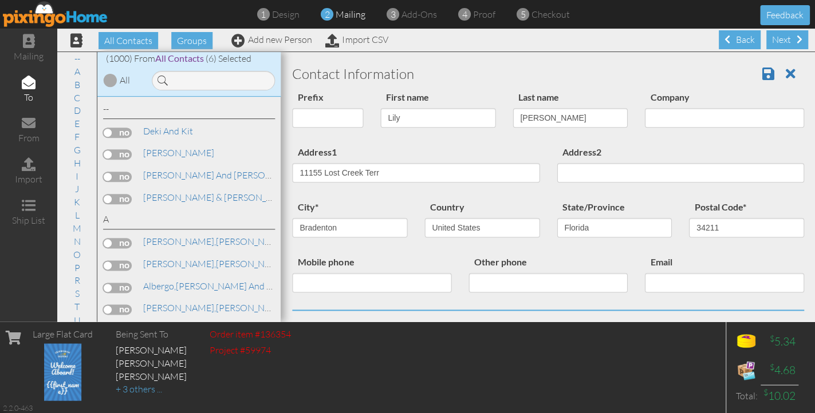
click at [682, 255] on div "Email" at bounding box center [724, 278] width 176 height 46
click at [767, 77] on span at bounding box center [768, 74] width 12 height 14
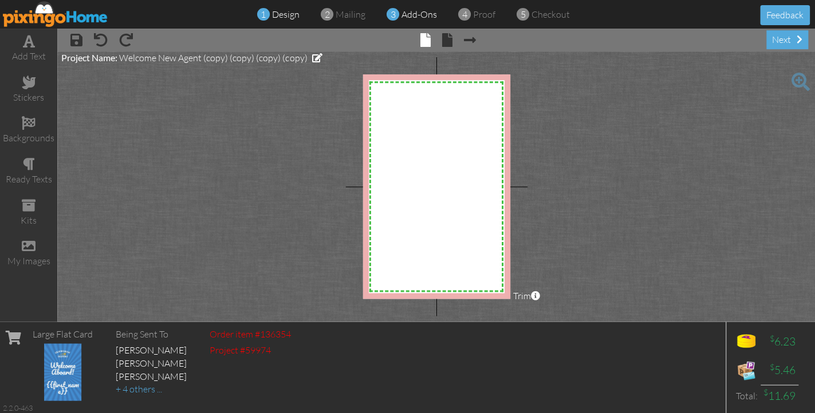
click at [413, 18] on span "add-ons" at bounding box center [419, 14] width 36 height 11
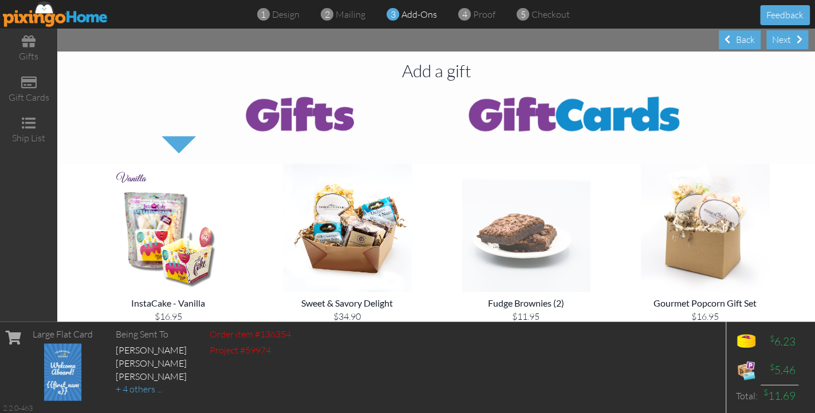
click at [549, 236] on img at bounding box center [525, 228] width 160 height 128
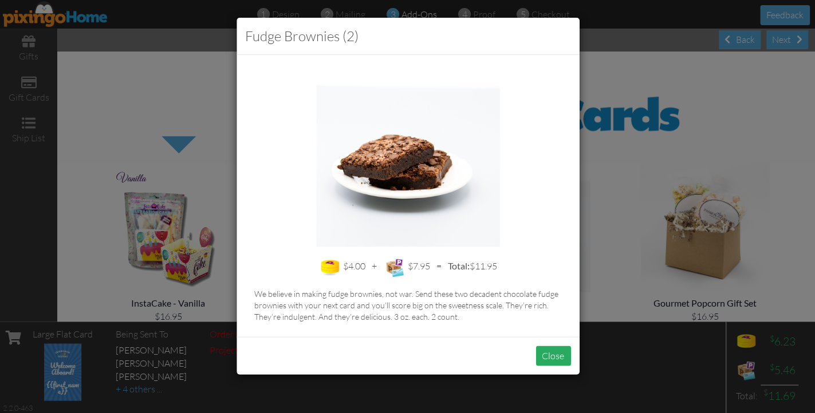
click at [552, 352] on button "Close" at bounding box center [552, 356] width 35 height 20
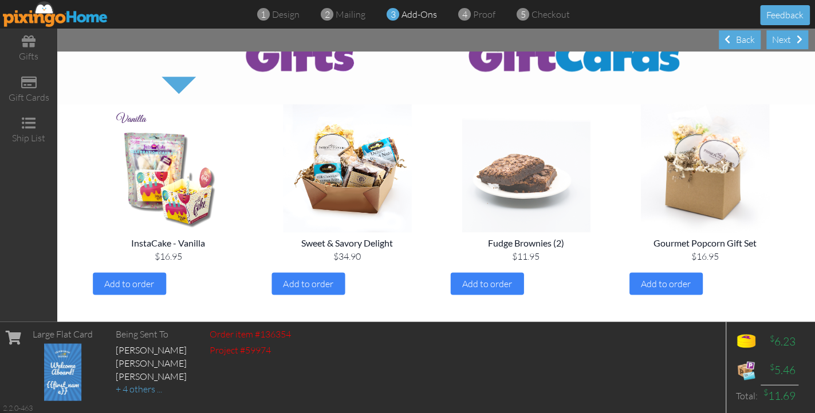
scroll to position [69, 0]
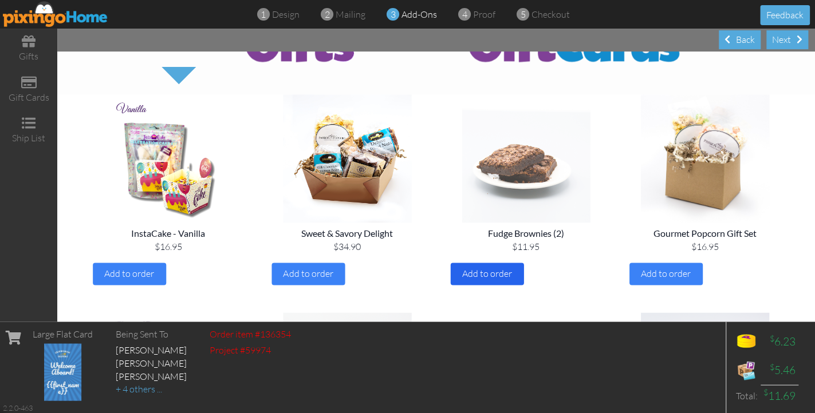
click at [491, 270] on span "Add to order" at bounding box center [487, 273] width 50 height 11
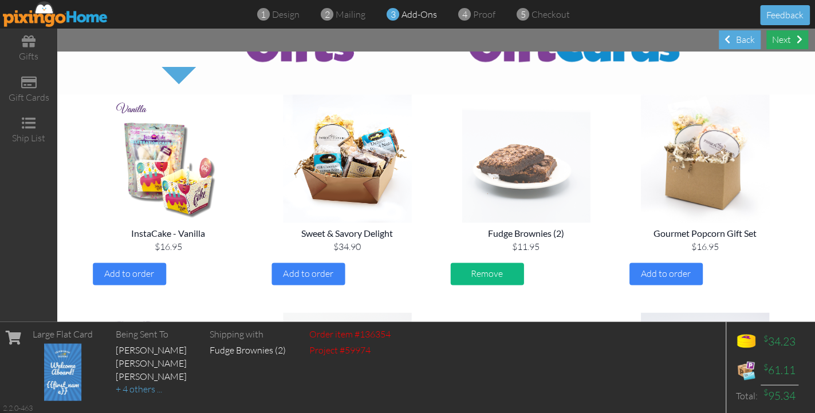
click at [784, 42] on div "Next" at bounding box center [787, 39] width 42 height 19
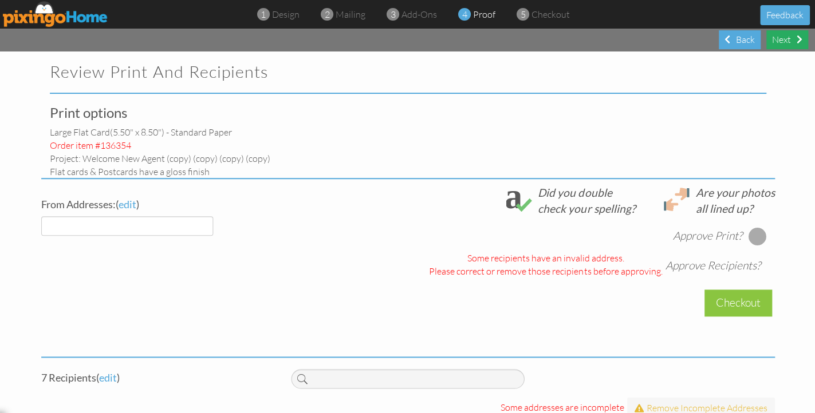
select select "object:293"
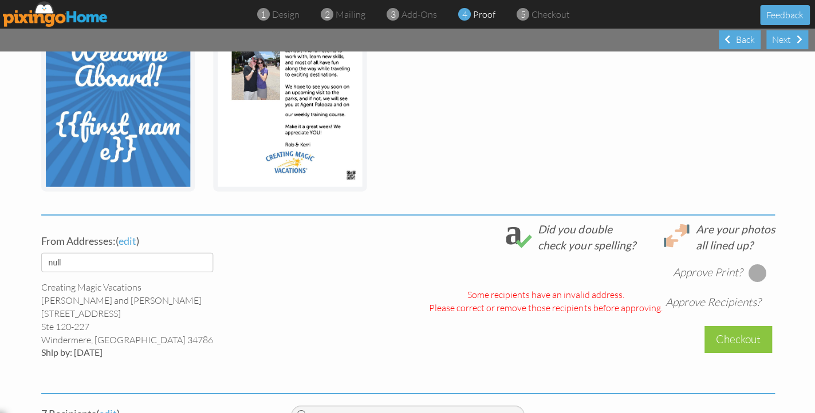
scroll to position [237, 0]
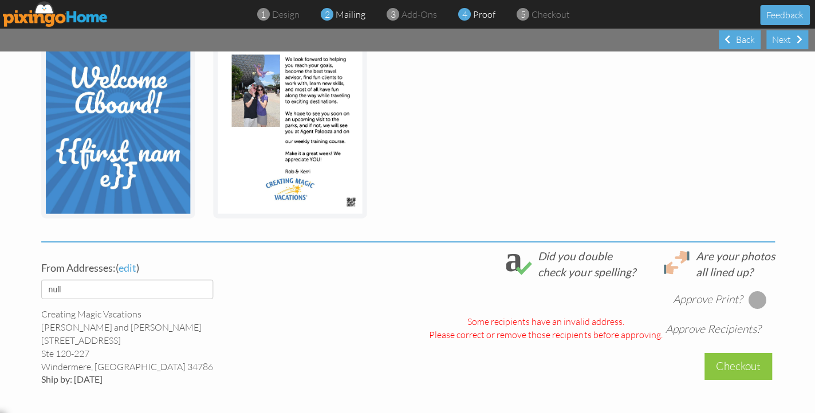
click at [344, 18] on span "mailing" at bounding box center [351, 14] width 30 height 11
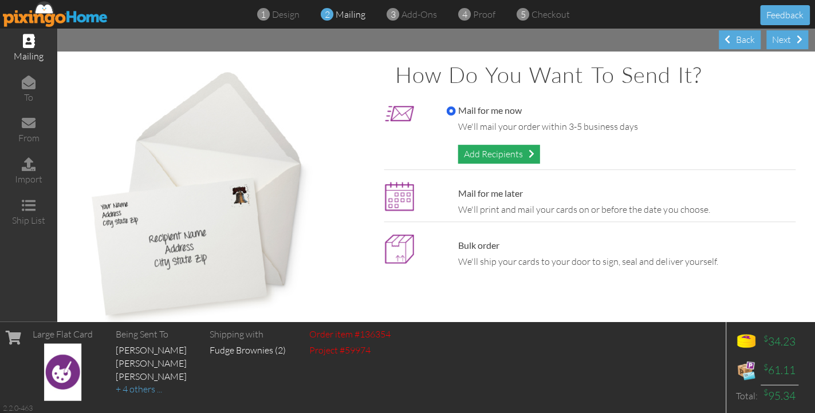
click at [478, 150] on div "Add Recipients" at bounding box center [498, 154] width 82 height 19
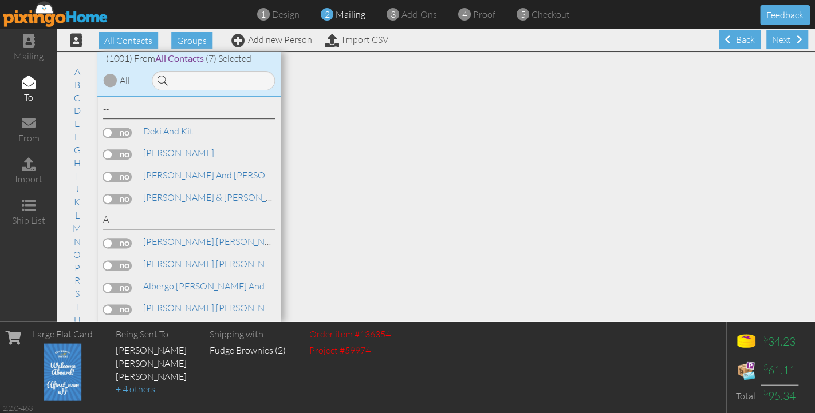
click at [201, 93] on div "(1001) From All Contacts (7) Selected All" at bounding box center [188, 74] width 183 height 45
click at [201, 86] on input at bounding box center [213, 80] width 123 height 19
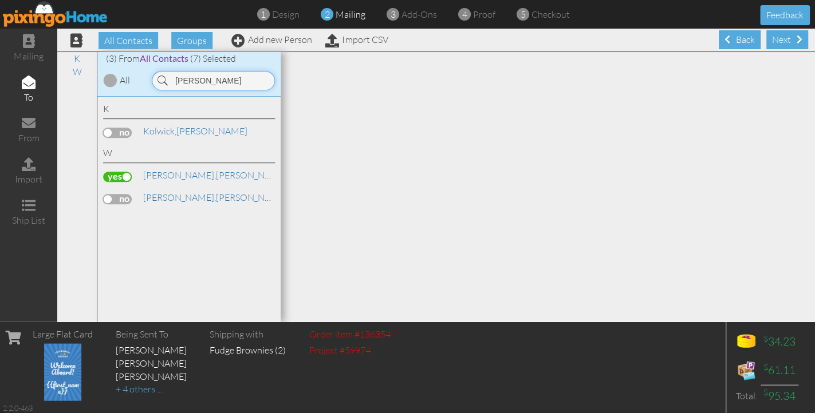
type input "John w"
click at [165, 166] on div "W Wallach, John" at bounding box center [189, 166] width 172 height 39
click at [165, 173] on span "[PERSON_NAME]," at bounding box center [179, 174] width 73 height 11
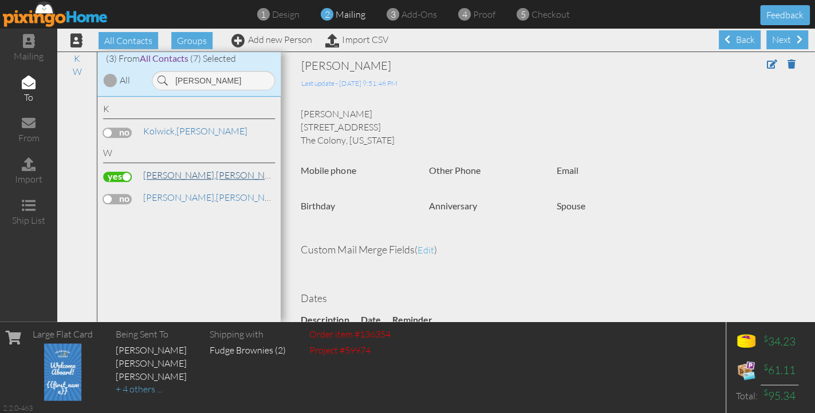
click at [166, 170] on span "[PERSON_NAME]," at bounding box center [179, 174] width 73 height 11
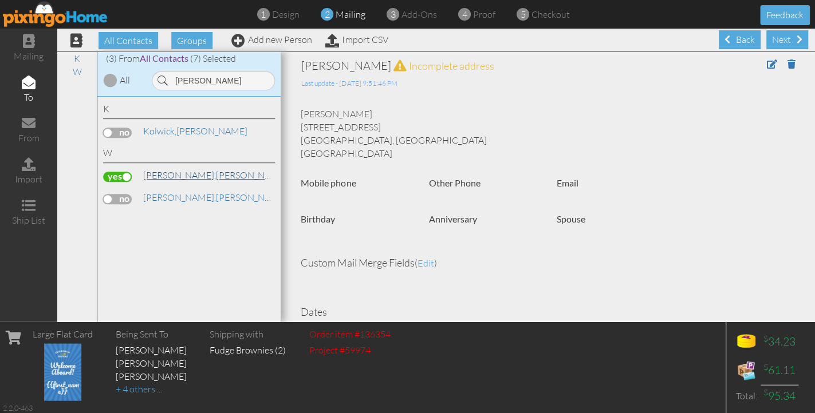
click at [166, 170] on span "[PERSON_NAME]," at bounding box center [179, 174] width 73 height 11
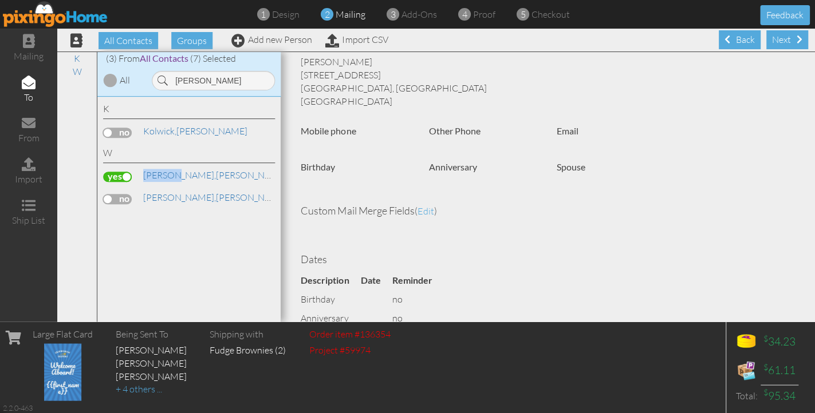
scroll to position [44, 0]
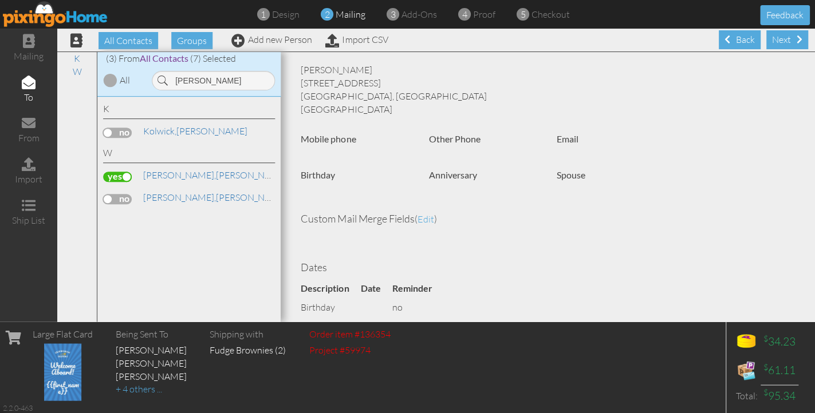
click at [428, 219] on span "edit" at bounding box center [425, 219] width 17 height 11
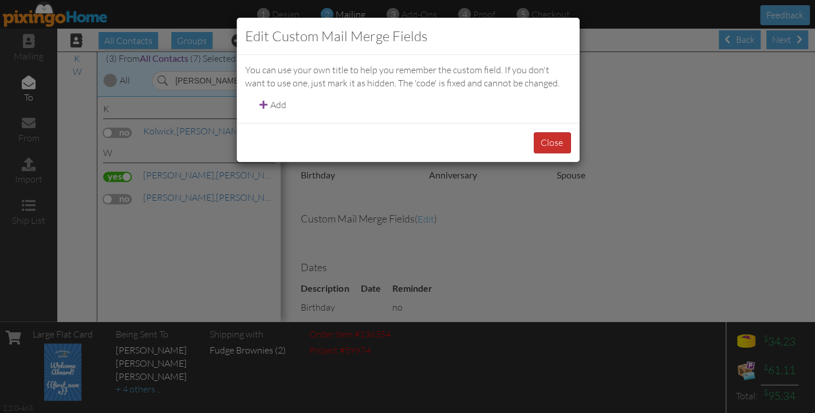
click at [545, 134] on button "Close" at bounding box center [551, 142] width 37 height 21
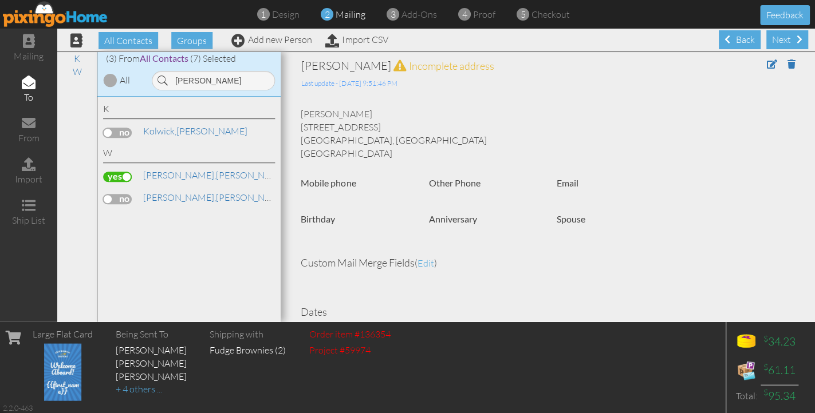
scroll to position [0, 0]
click at [770, 66] on span at bounding box center [771, 64] width 10 height 9
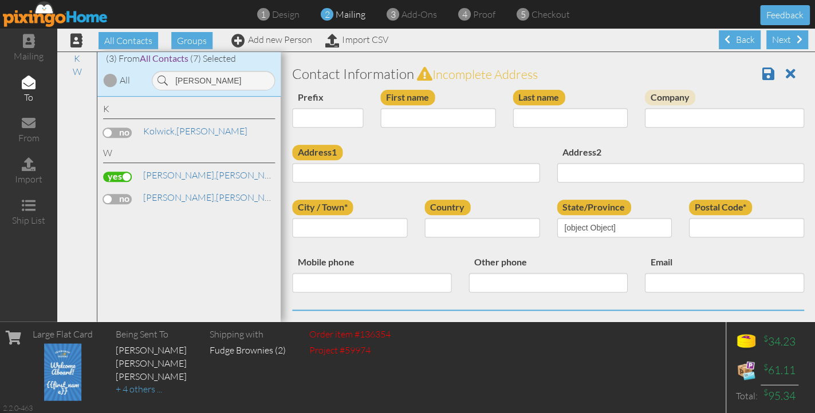
type input "[PERSON_NAME]"
type input "Wallach"
type input "[STREET_ADDRESS]"
type input "The Colony"
select select "object:3625"
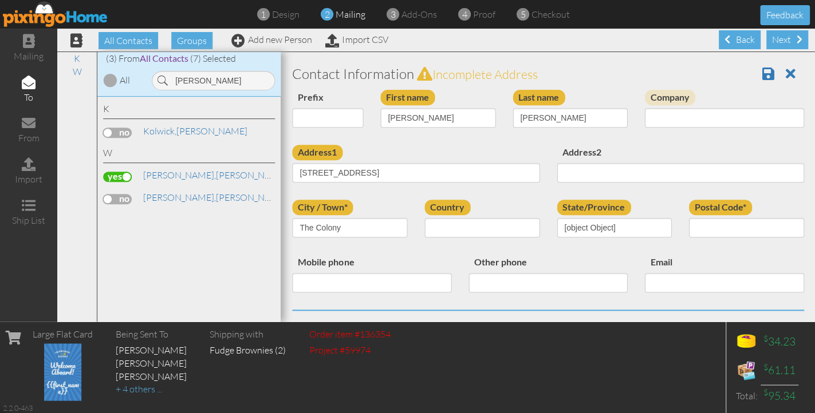
select select "object:3870"
click at [712, 210] on label "Postal Code*" at bounding box center [719, 207] width 63 height 15
click at [712, 218] on input "Postal Code*" at bounding box center [745, 227] width 115 height 19
paste input "75056"
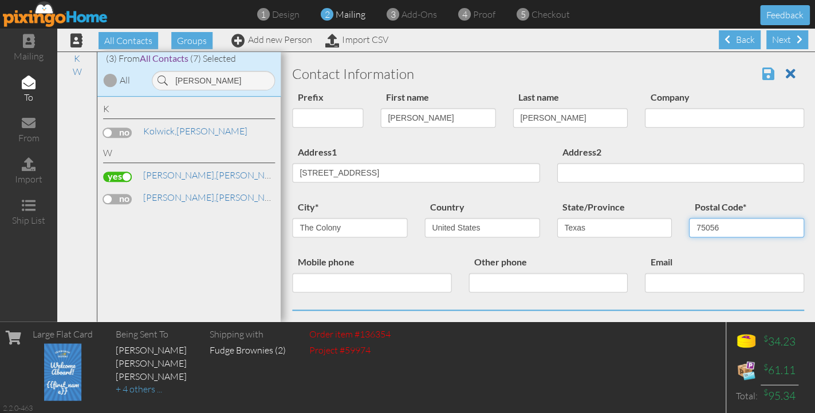
type input "75056"
click at [768, 80] on span at bounding box center [768, 74] width 12 height 14
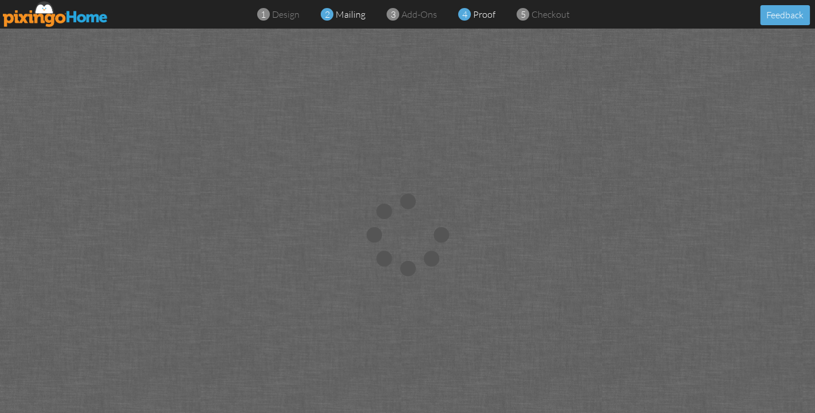
click at [478, 13] on span "proof" at bounding box center [484, 14] width 22 height 11
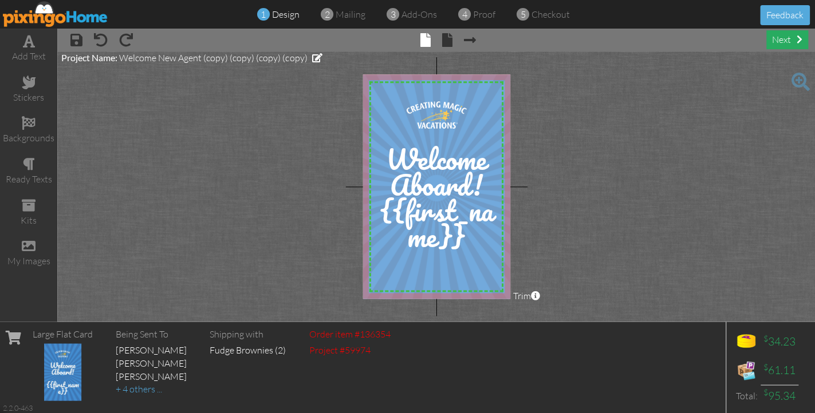
click at [781, 44] on div "next" at bounding box center [787, 39] width 42 height 19
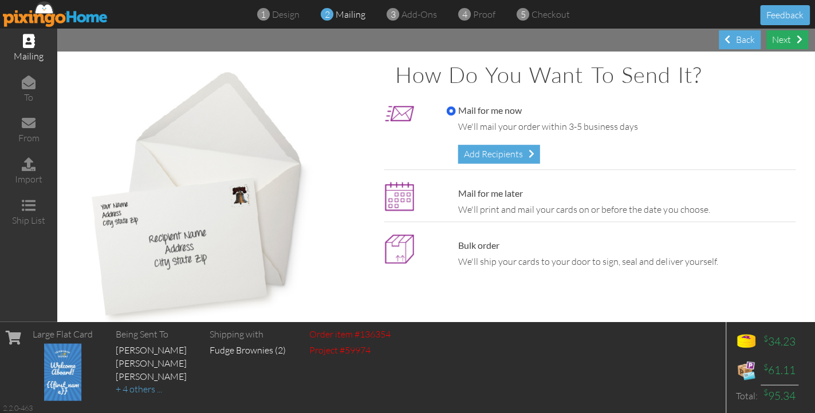
click at [794, 44] on div "Next" at bounding box center [787, 39] width 42 height 19
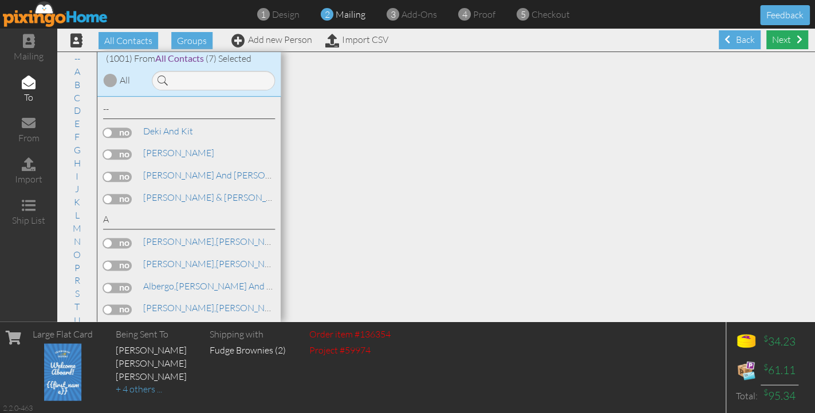
click at [788, 37] on div "Next" at bounding box center [787, 39] width 42 height 19
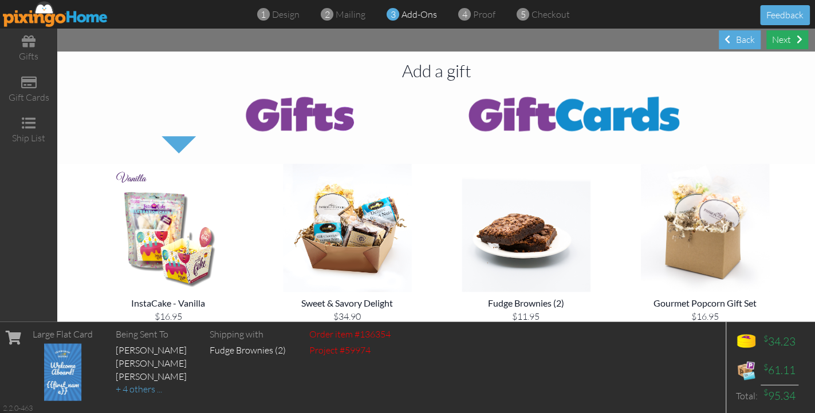
click at [788, 38] on div "Next" at bounding box center [787, 39] width 42 height 19
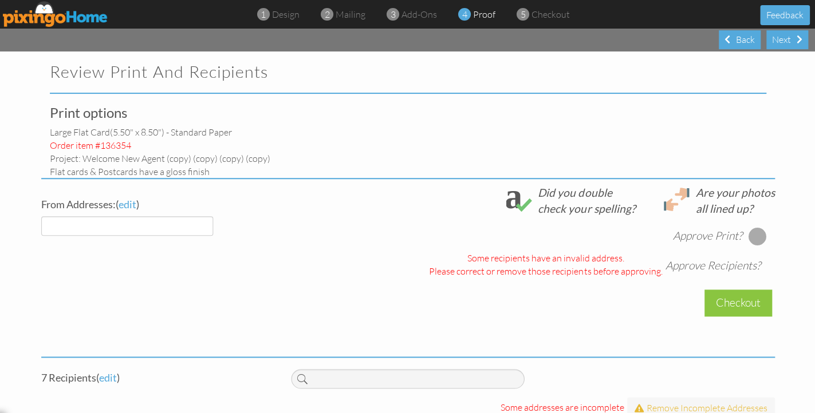
select select "object:3535"
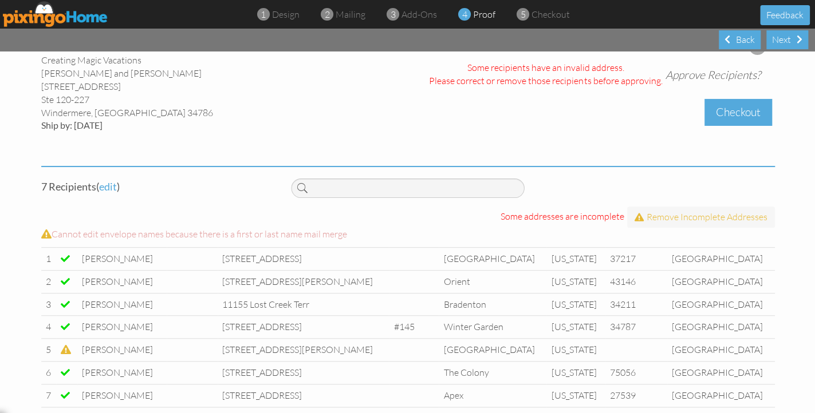
scroll to position [18, 0]
click at [400, 14] on div "3 add-ons" at bounding box center [415, 14] width 44 height 13
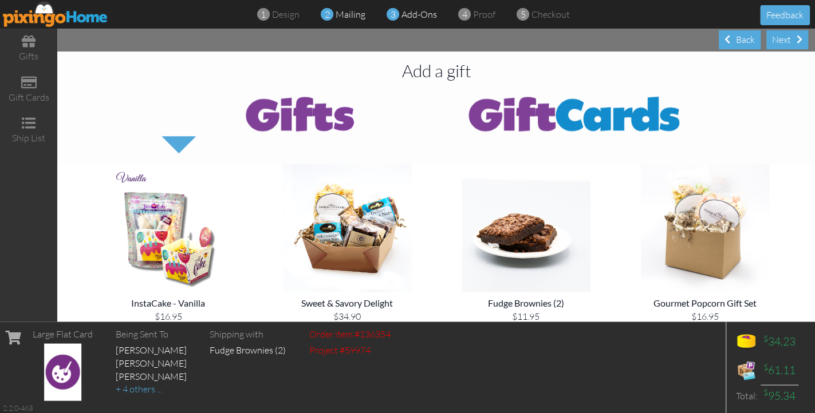
click at [344, 10] on span "mailing" at bounding box center [351, 14] width 30 height 11
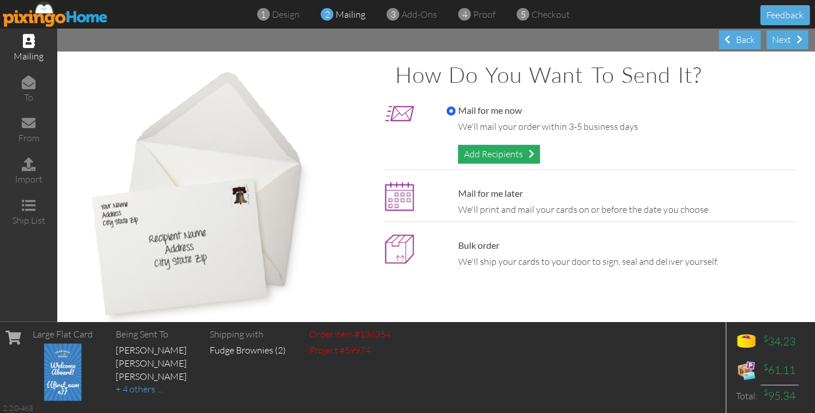
click at [490, 147] on div "Add Recipients" at bounding box center [498, 154] width 82 height 19
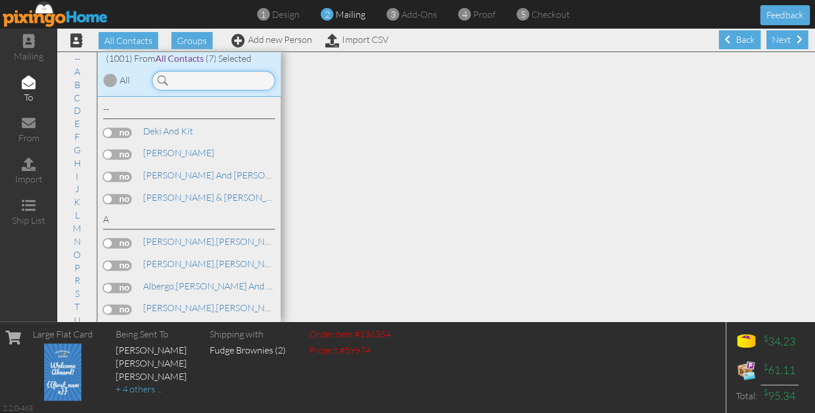
click at [244, 86] on input at bounding box center [213, 80] width 123 height 19
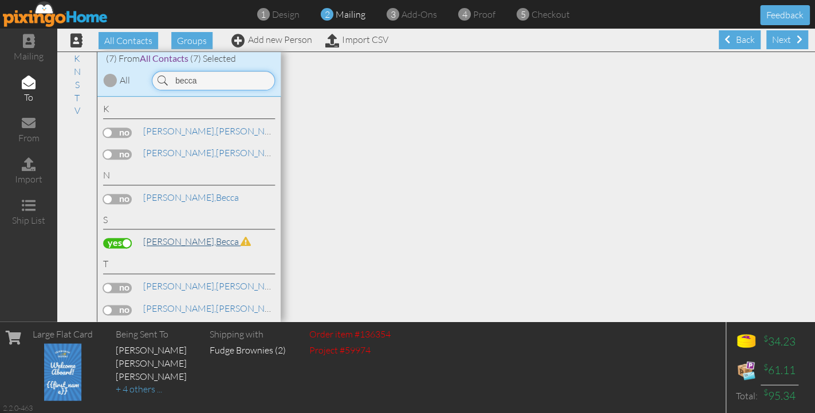
type input "becca"
click at [187, 238] on link "Steedman, Becca" at bounding box center [197, 242] width 110 height 14
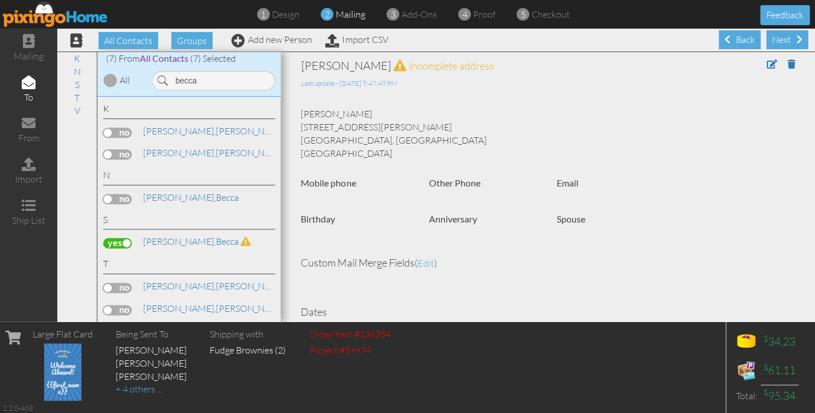
click at [763, 61] on div at bounding box center [752, 74] width 102 height 32
click at [768, 61] on span at bounding box center [771, 64] width 10 height 9
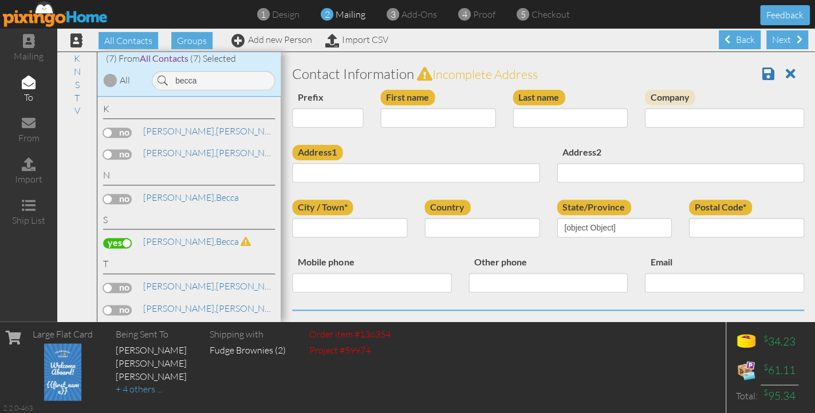
type input "Becca"
type input "Steedman"
type input "[STREET_ADDRESS][PERSON_NAME]"
type input "[GEOGRAPHIC_DATA]"
select select "object:5981"
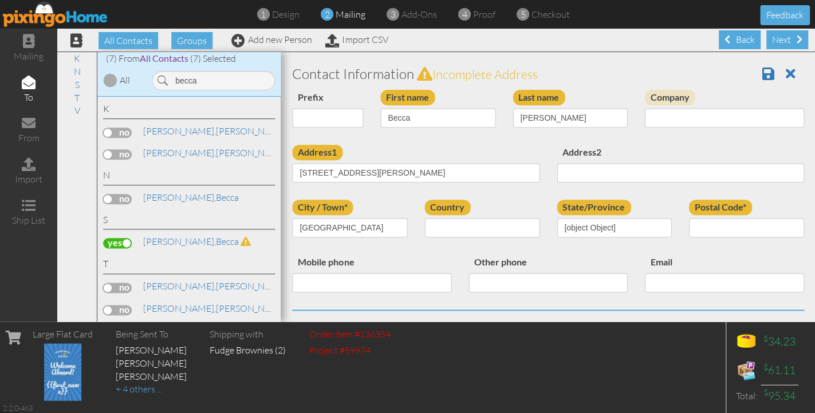
select select "object:6226"
paste input "21157"
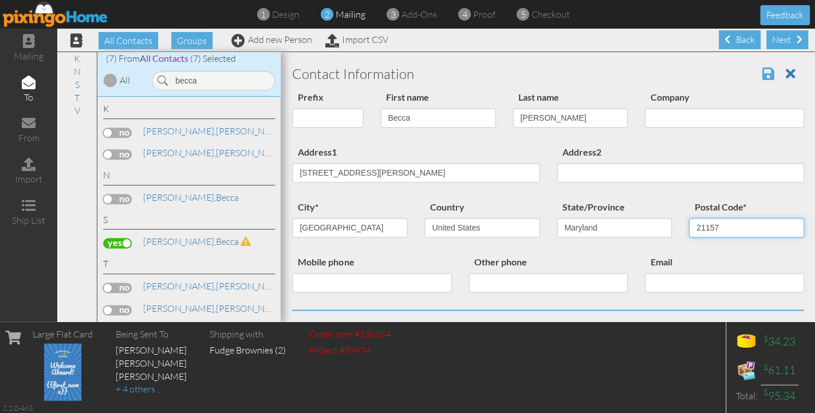
type input "21157"
click at [772, 76] on span at bounding box center [768, 74] width 12 height 14
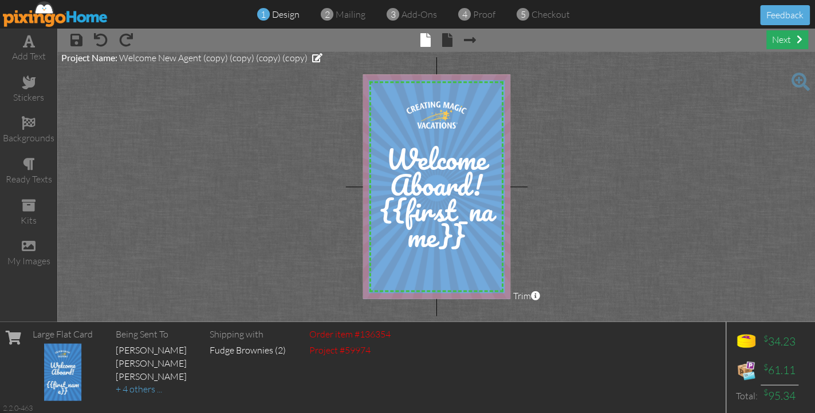
click at [796, 40] on span at bounding box center [799, 39] width 6 height 9
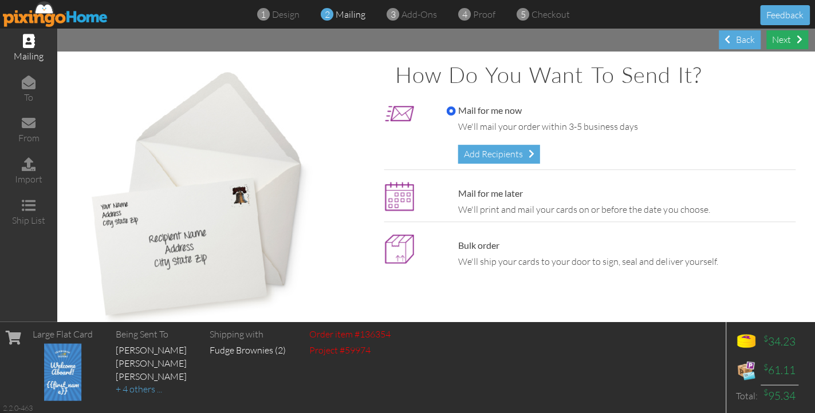
click at [796, 40] on span at bounding box center [799, 39] width 6 height 9
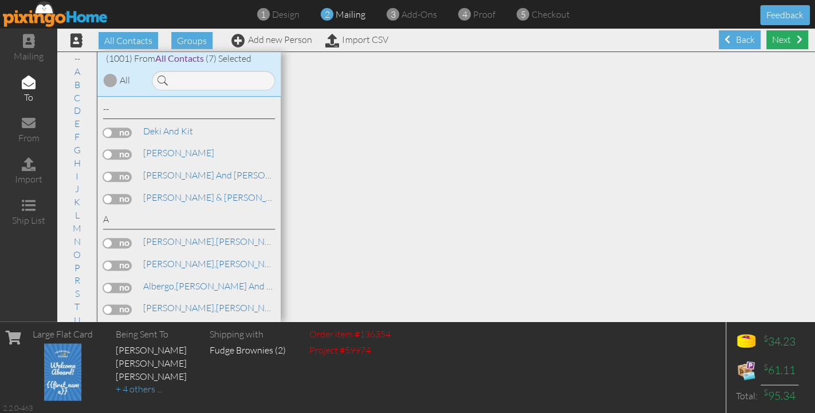
click at [795, 41] on div "Next" at bounding box center [787, 39] width 42 height 19
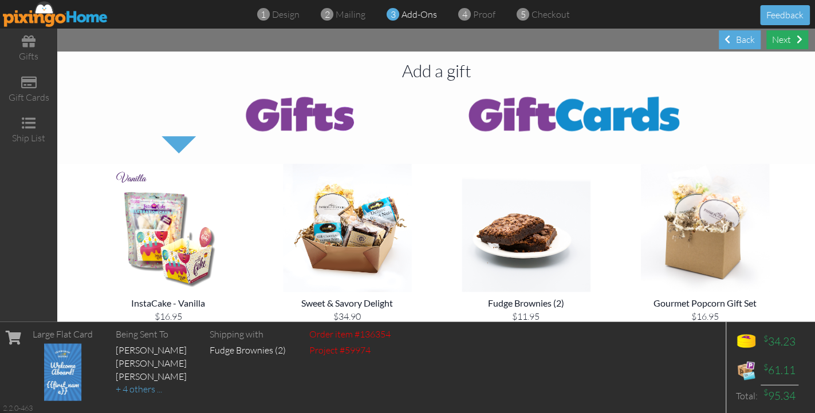
click at [794, 41] on div "Next" at bounding box center [787, 39] width 42 height 19
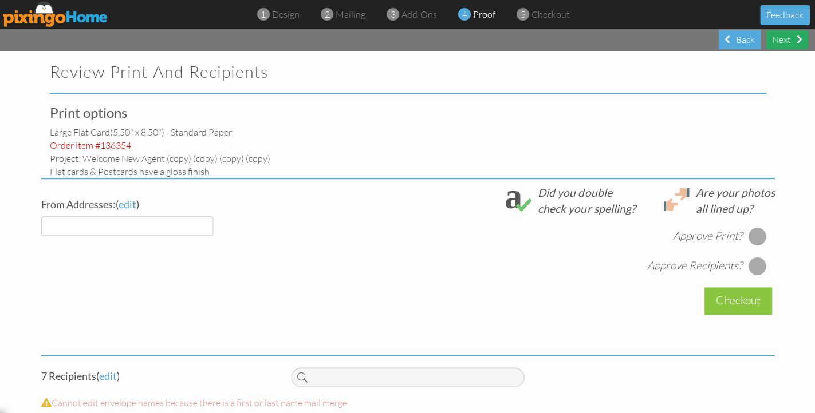
select select "object:3532"
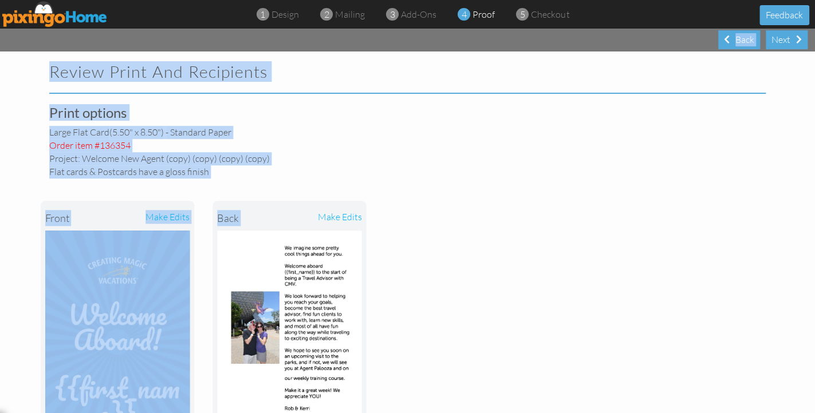
drag, startPoint x: 794, startPoint y: 41, endPoint x: 798, endPoint y: 205, distance: 163.8
click at [798, 205] on div "Next Back Review Print and Recipients Print options large flat card (5.50" x 8.…" at bounding box center [407, 221] width 815 height 385
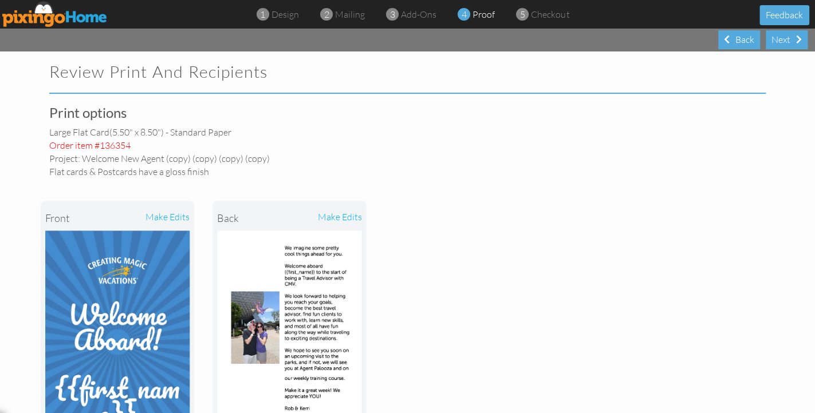
click at [638, 233] on div "front make edits back make edits" at bounding box center [407, 328] width 733 height 300
click at [415, 6] on div "1 design 2 mailing 3 add-ons 4 proof 5 checkout Feedback" at bounding box center [407, 14] width 815 height 29
click at [416, 14] on span "add-ons" at bounding box center [419, 14] width 36 height 11
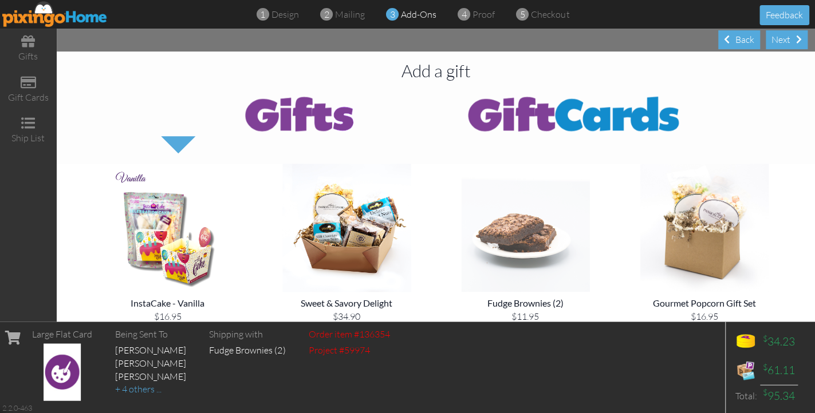
click at [537, 265] on img at bounding box center [525, 228] width 160 height 128
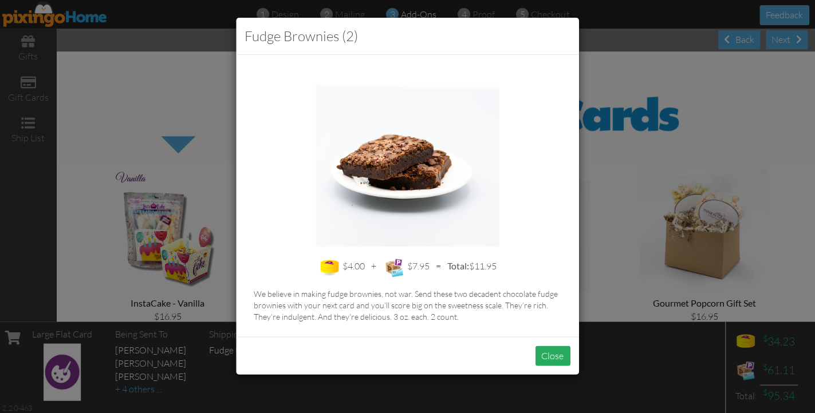
click at [538, 348] on button "Close" at bounding box center [552, 356] width 35 height 20
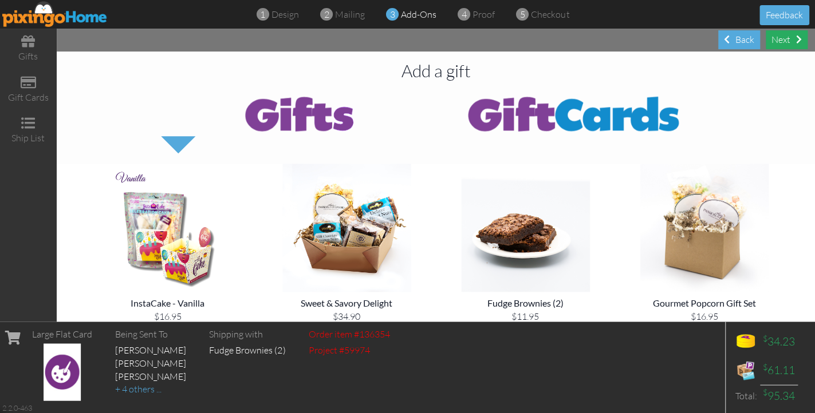
click at [787, 40] on div "Next" at bounding box center [787, 39] width 42 height 19
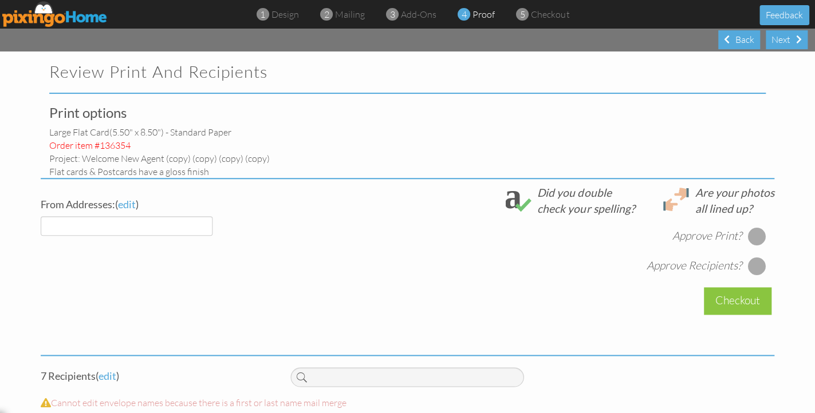
select select "object:3717"
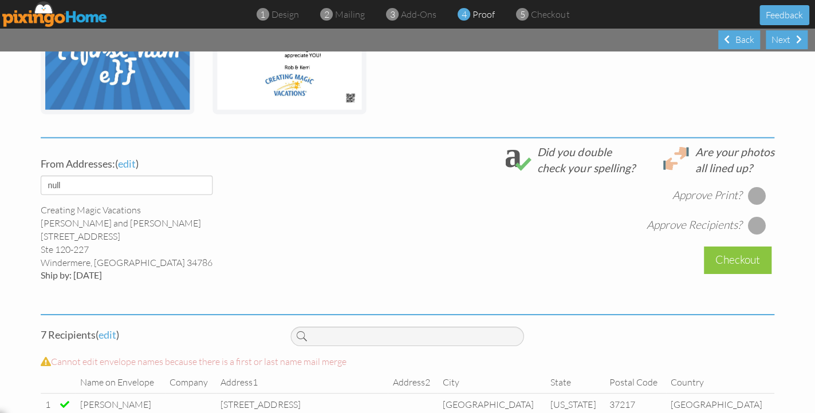
scroll to position [334, 0]
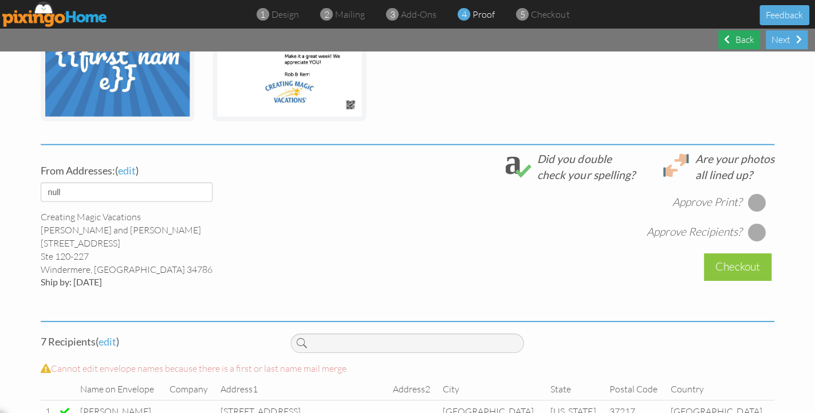
click at [747, 40] on div "Back" at bounding box center [739, 39] width 42 height 19
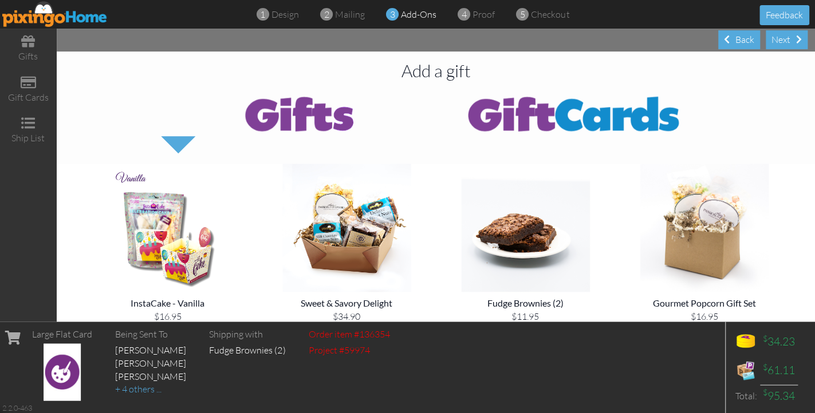
click at [261, 349] on div "Fudge Brownies (2)" at bounding box center [248, 350] width 76 height 13
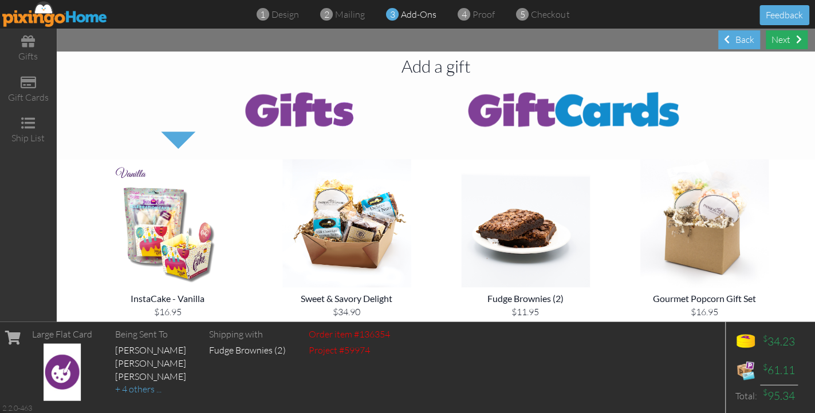
click at [785, 38] on div "Next" at bounding box center [787, 39] width 42 height 19
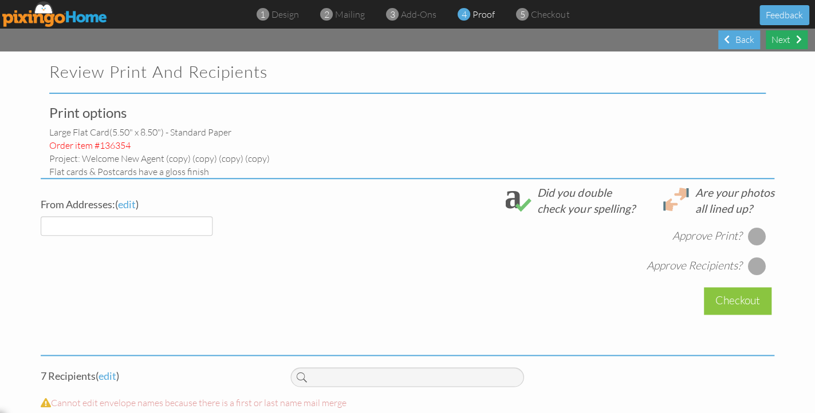
select select "object:3899"
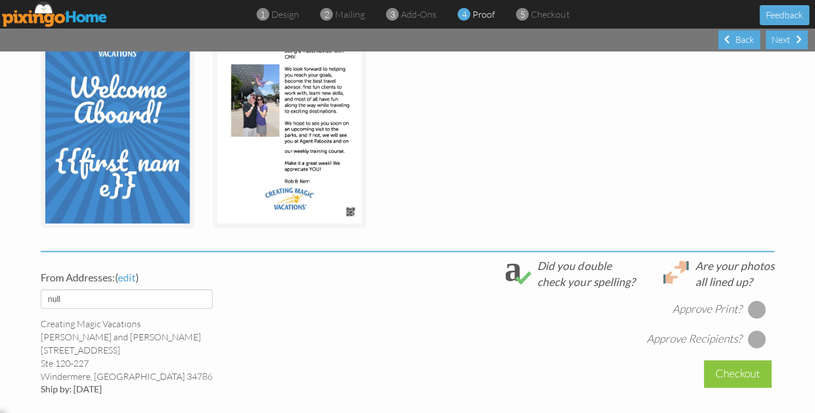
scroll to position [422, 0]
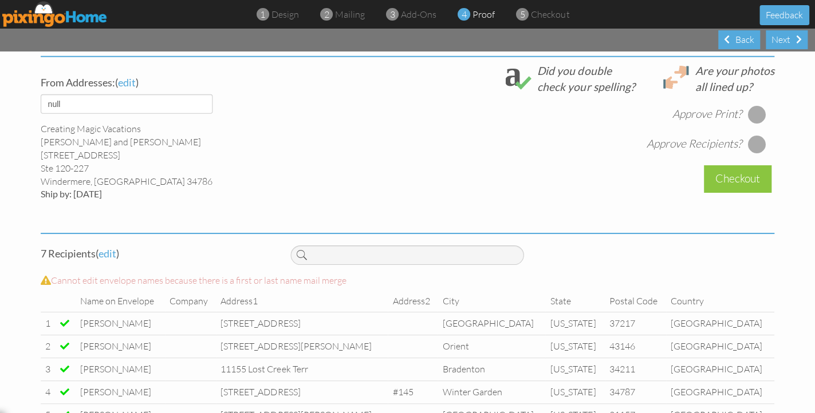
click at [756, 115] on div at bounding box center [756, 115] width 18 height 18
click at [757, 147] on div at bounding box center [756, 145] width 18 height 18
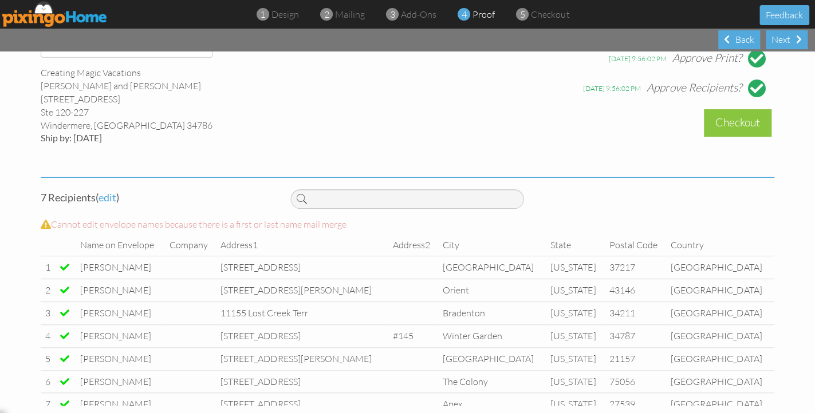
scroll to position [0, 0]
click at [721, 121] on div "Checkout" at bounding box center [738, 122] width 68 height 27
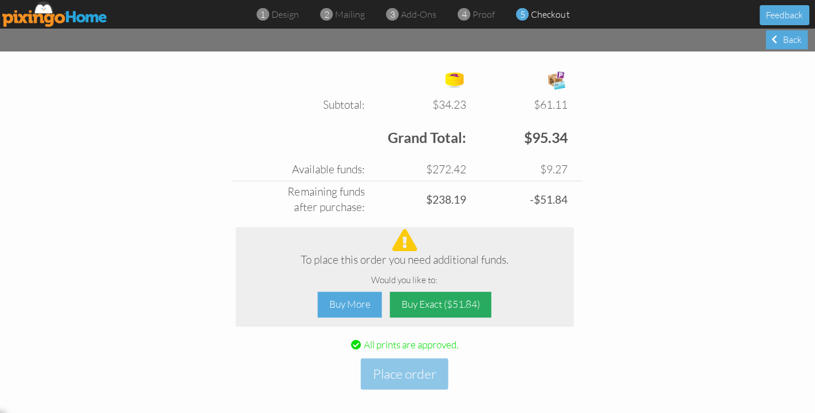
click at [432, 303] on div "Buy Exact ($51.84)" at bounding box center [440, 305] width 101 height 26
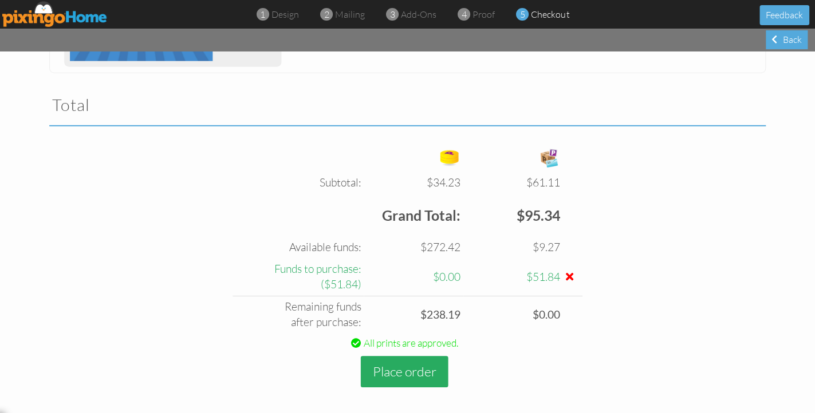
scroll to position [369, 0]
click at [385, 371] on button "Place order" at bounding box center [405, 372] width 88 height 31
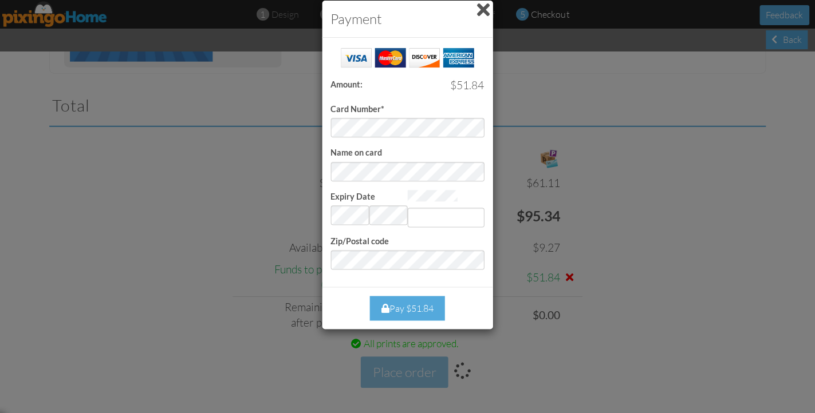
click at [362, 136] on form "Card Number* Name on card Expiry Date Invalid month and year Zip/Postal code" at bounding box center [407, 157] width 153 height 223
click at [349, 272] on div "Success! Amount: $51.84 Card Number* Name on card Expiry Date Invalid month and…" at bounding box center [407, 162] width 171 height 249
click at [443, 208] on input "Expiry Date" at bounding box center [446, 217] width 77 height 19
click at [430, 214] on input "Expiry Date" at bounding box center [446, 217] width 77 height 19
type input "663"
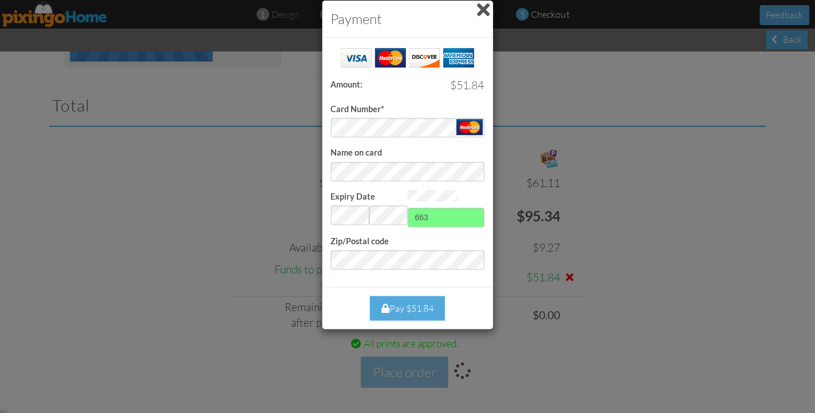
click at [456, 306] on div "Pay $51.84" at bounding box center [407, 308] width 153 height 25
click at [398, 307] on div "Pay $51.84" at bounding box center [407, 308] width 75 height 25
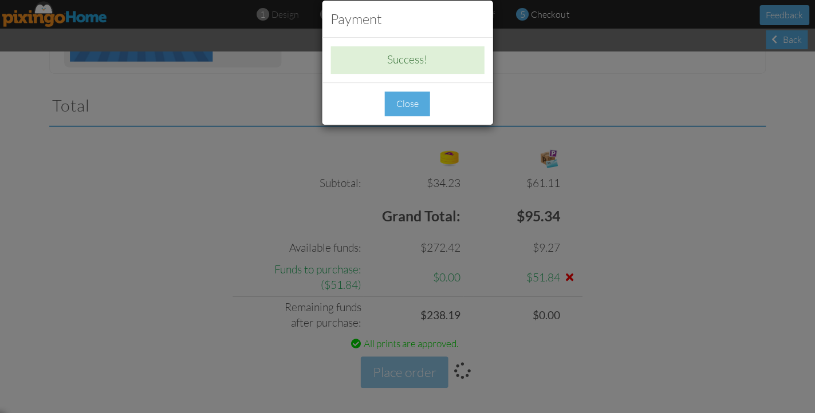
click at [405, 101] on div "Close" at bounding box center [407, 104] width 45 height 25
